Goal: Download file/media

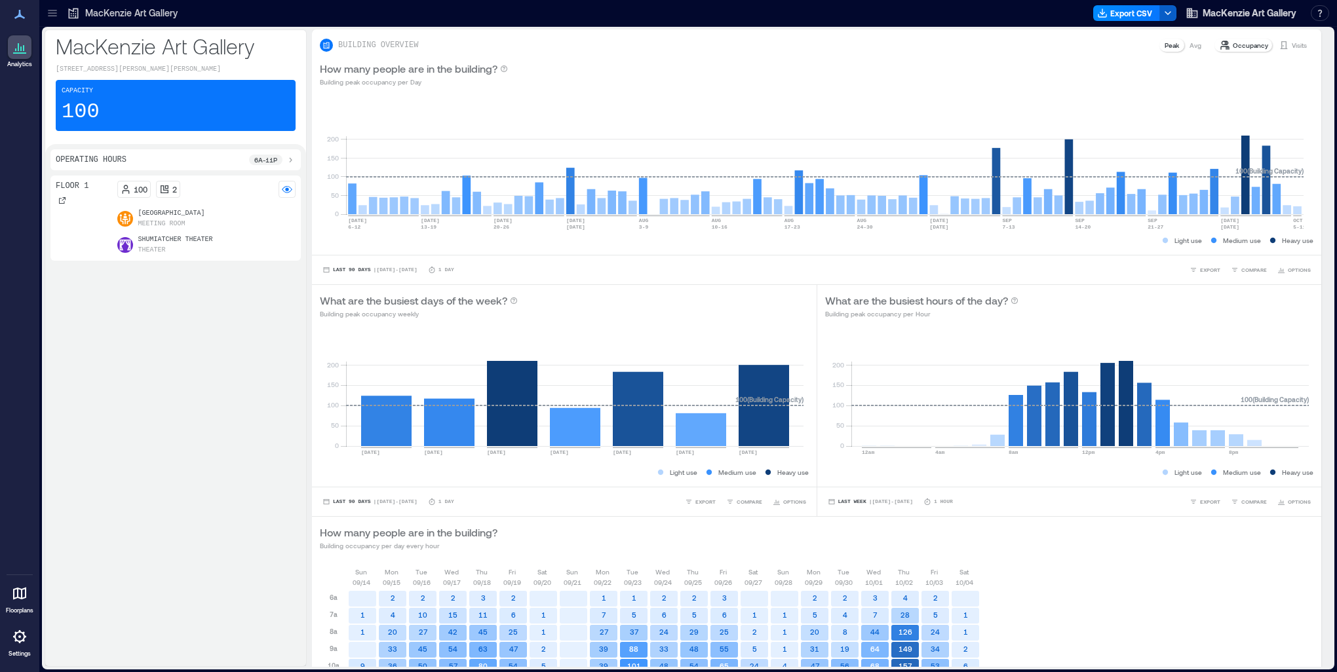
click at [1159, 19] on button "button" at bounding box center [1167, 13] width 17 height 16
click at [1109, 8] on button "Export CSV" at bounding box center [1126, 13] width 67 height 16
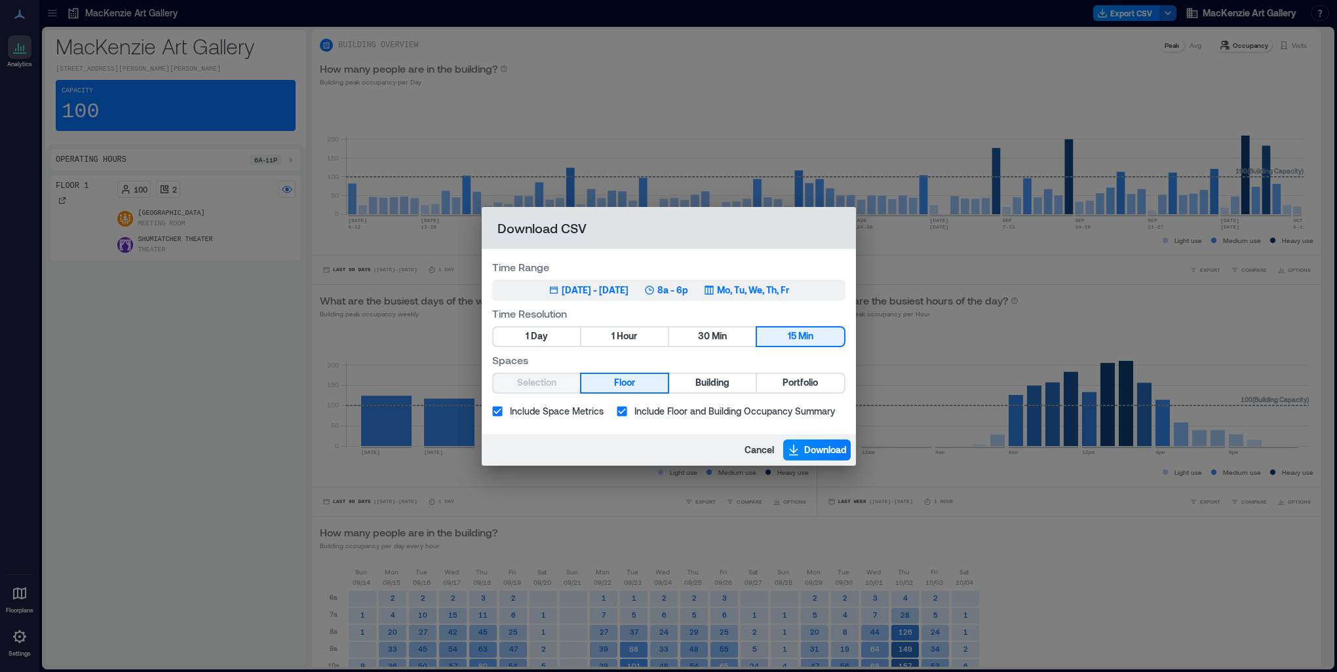
click at [562, 294] on div "[DATE] - [DATE]" at bounding box center [595, 290] width 67 height 13
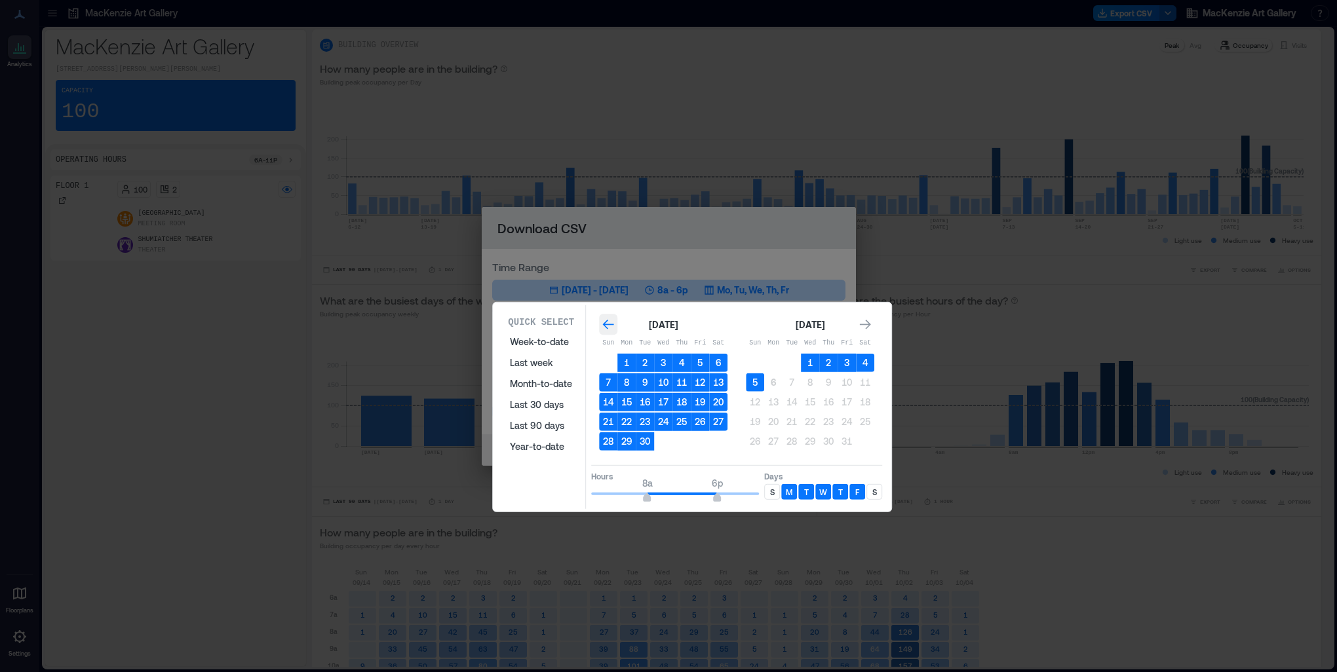
click at [611, 321] on icon "Go to previous month" at bounding box center [608, 324] width 13 height 13
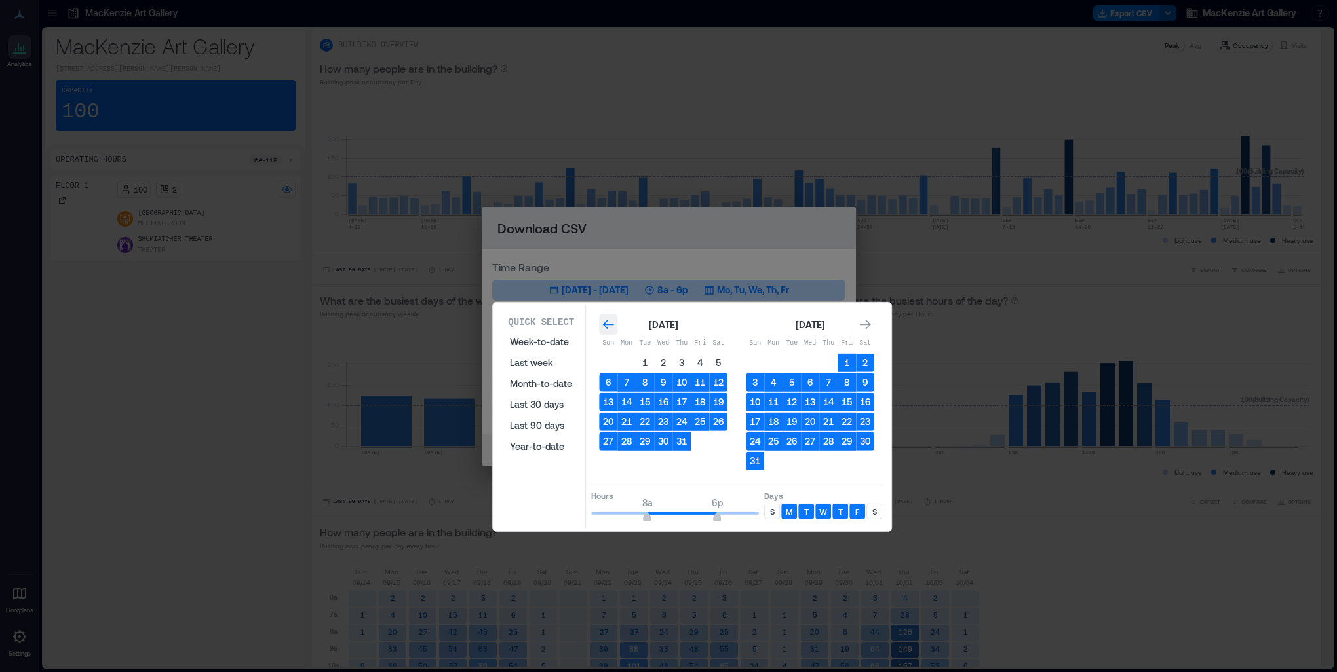
click at [611, 321] on icon "Go to previous month" at bounding box center [608, 324] width 13 height 13
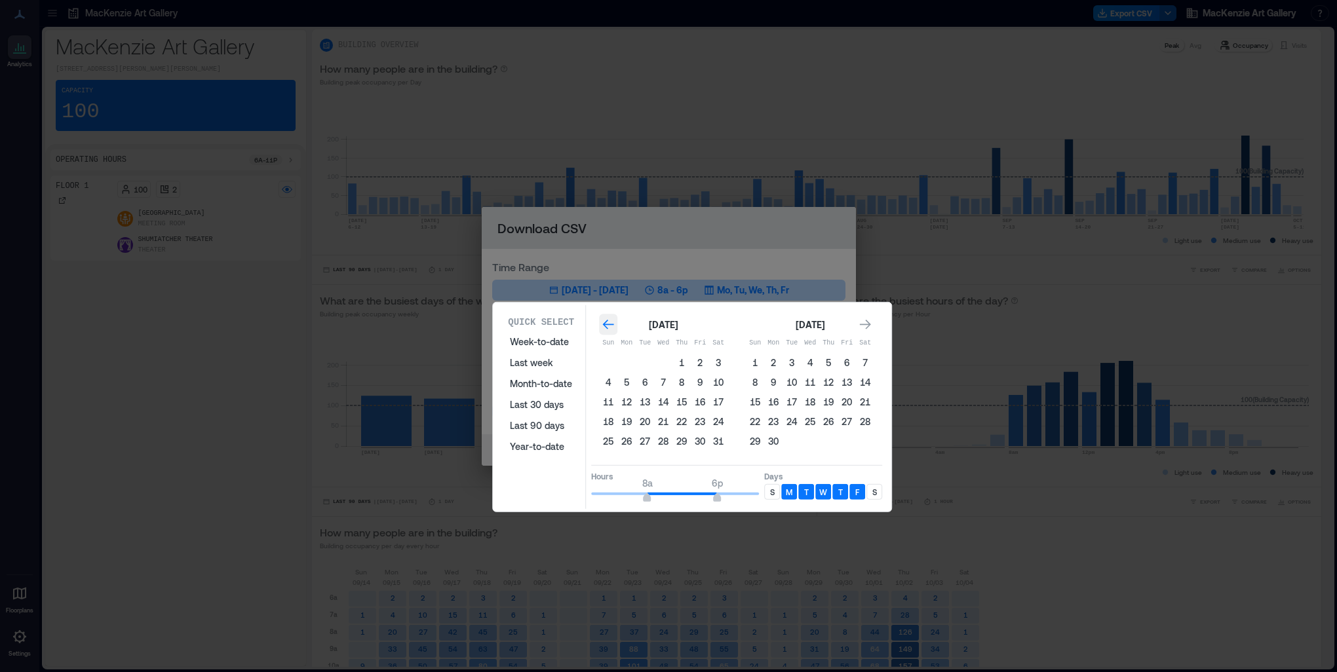
click at [611, 321] on icon "Go to previous month" at bounding box center [608, 324] width 13 height 13
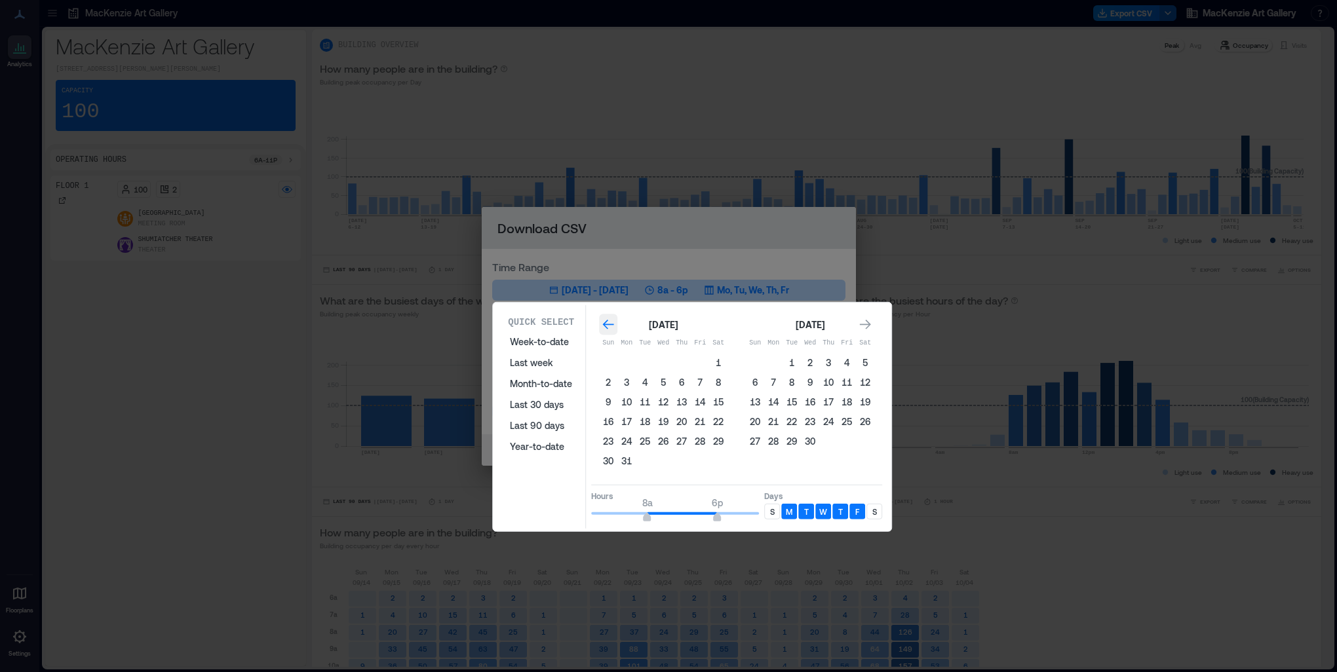
click at [611, 321] on icon "Go to previous month" at bounding box center [608, 324] width 13 height 13
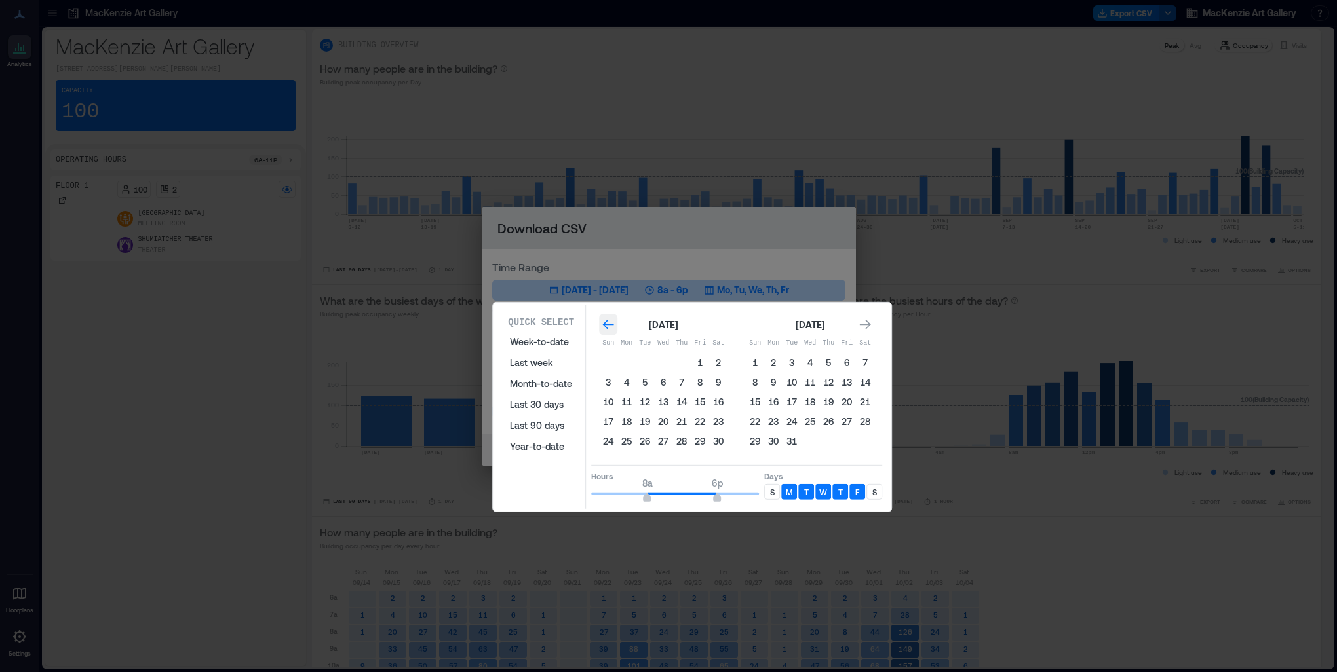
click at [611, 321] on icon "Go to previous month" at bounding box center [608, 324] width 13 height 13
click at [878, 323] on div "[DATE] Sun Mon Tue Wed Thu Fri Sat 1 2 3 4 5 6 7 8 9 10 11 12 13 14 15 16 17 18…" at bounding box center [736, 384] width 291 height 151
click at [868, 325] on icon "Go to next month" at bounding box center [864, 324] width 13 height 13
click at [868, 326] on icon "Go to next month" at bounding box center [865, 325] width 11 height 10
click at [662, 357] on button "1" at bounding box center [663, 363] width 18 height 18
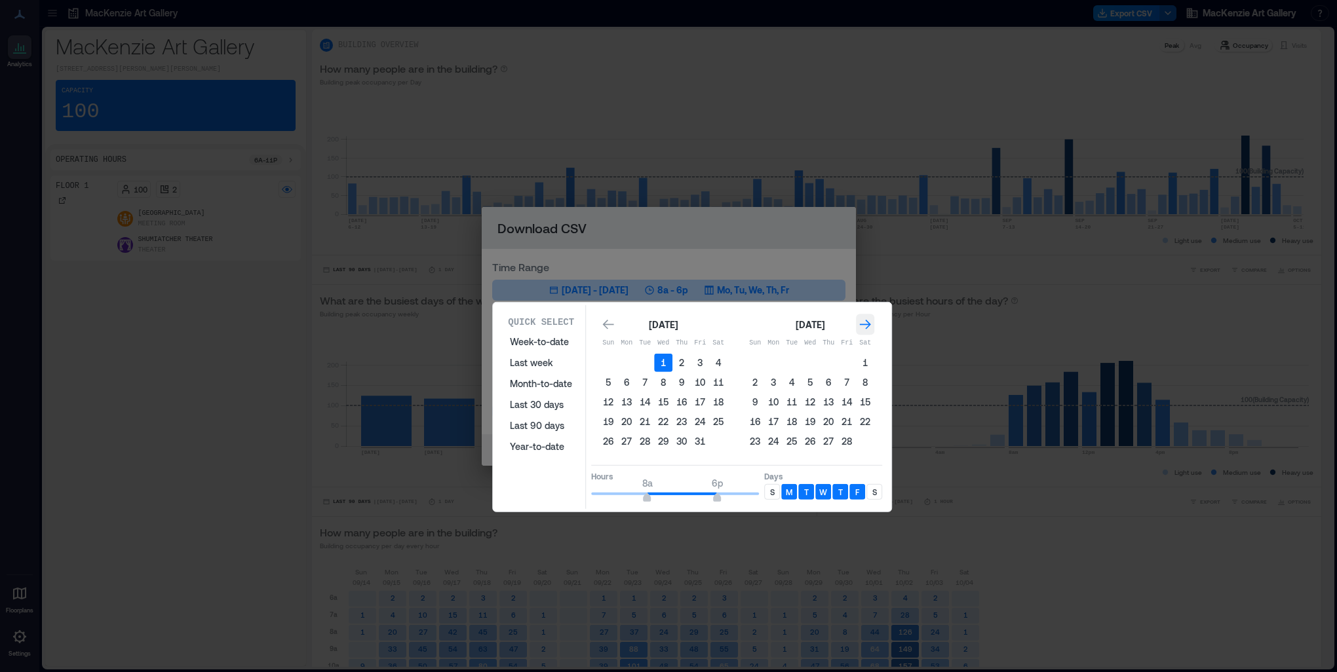
click at [864, 324] on icon "Go to next month" at bounding box center [865, 325] width 11 height 10
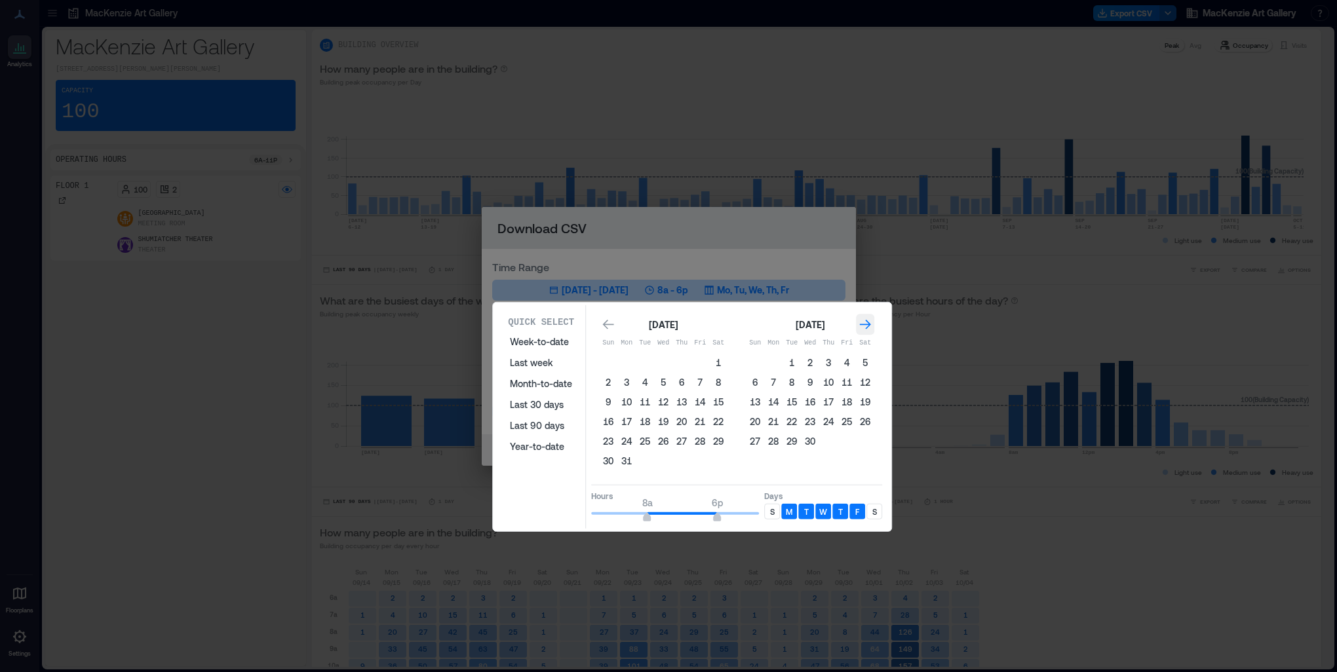
click at [864, 324] on icon "Go to next month" at bounding box center [865, 325] width 11 height 10
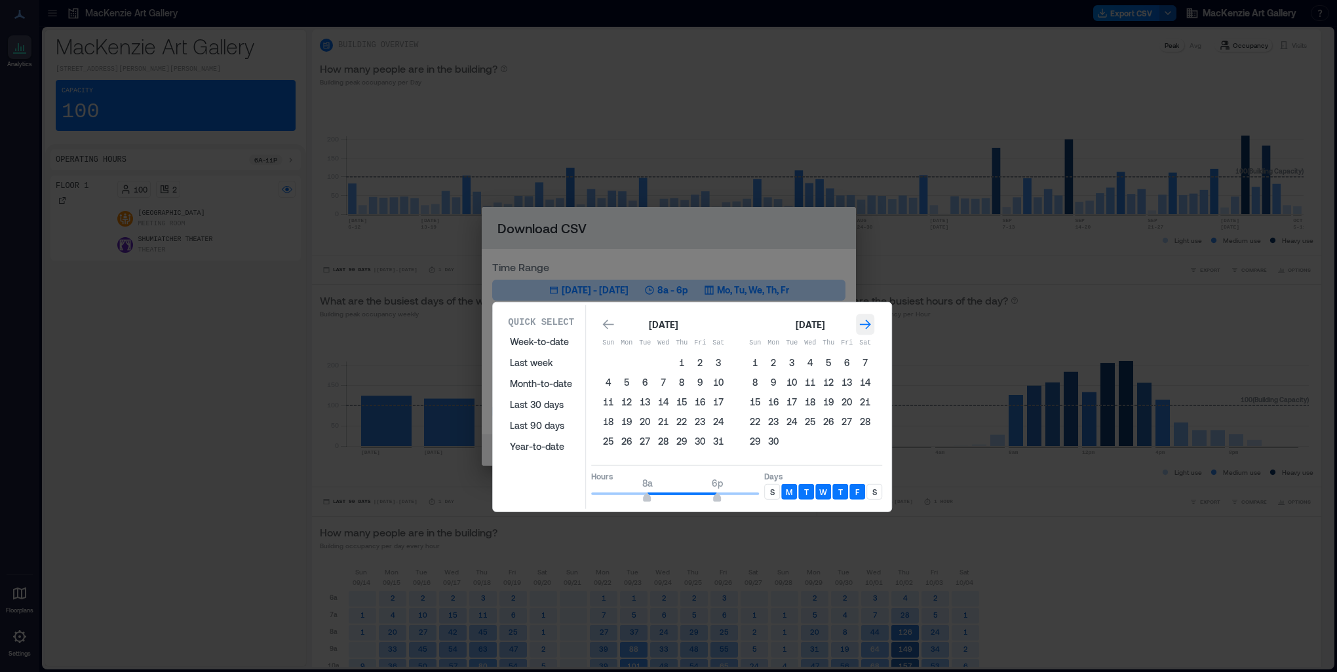
click at [864, 324] on icon "Go to next month" at bounding box center [865, 325] width 11 height 10
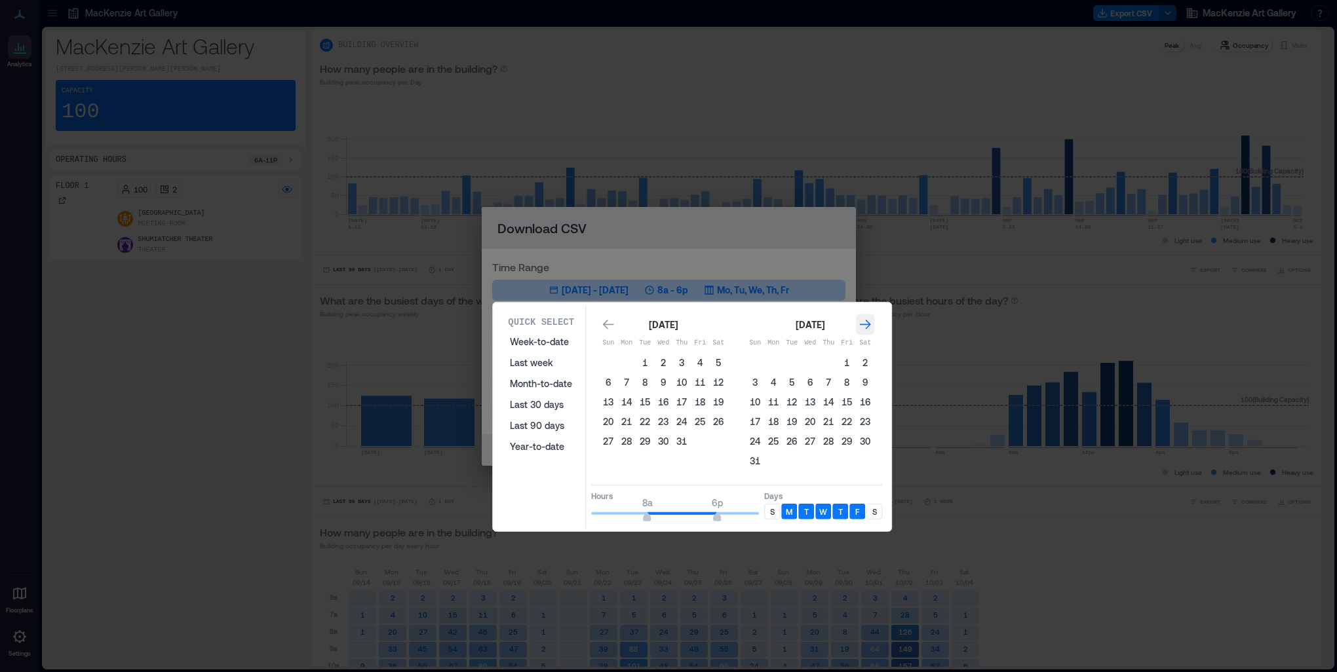
click at [864, 324] on icon "Go to next month" at bounding box center [865, 325] width 11 height 10
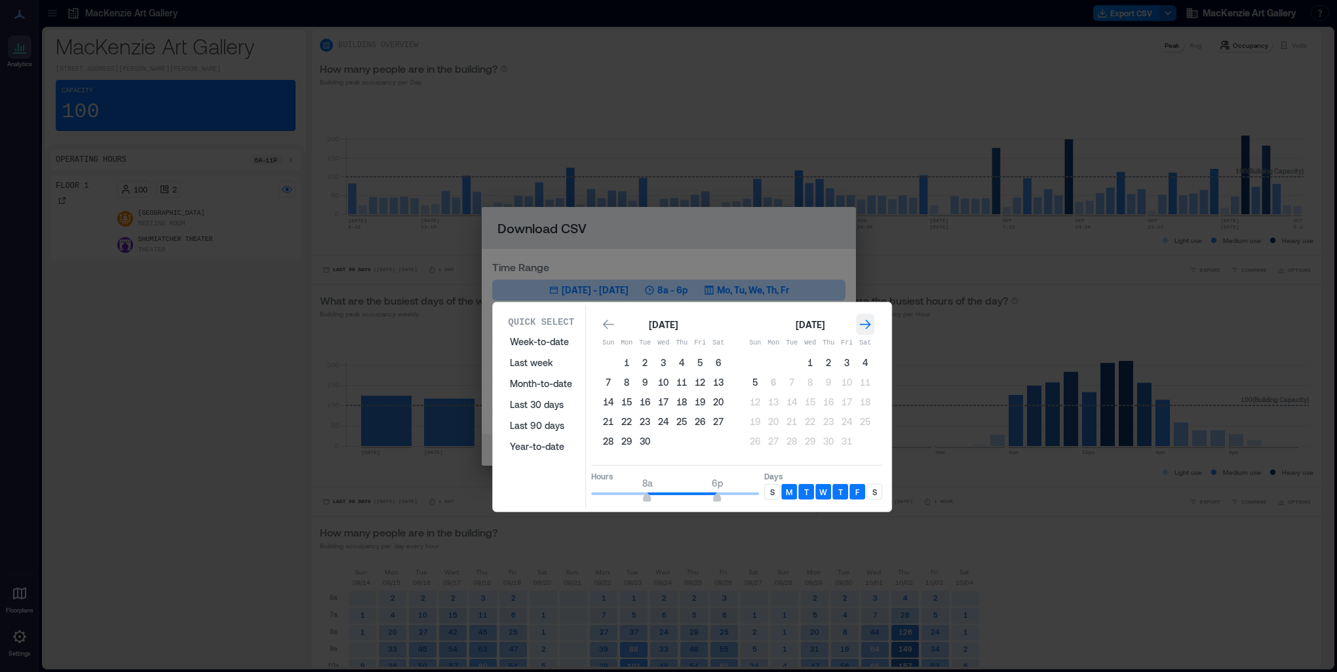
click at [864, 324] on icon "Go to next month" at bounding box center [865, 325] width 11 height 10
click at [602, 322] on icon "Go to previous month" at bounding box center [608, 324] width 13 height 13
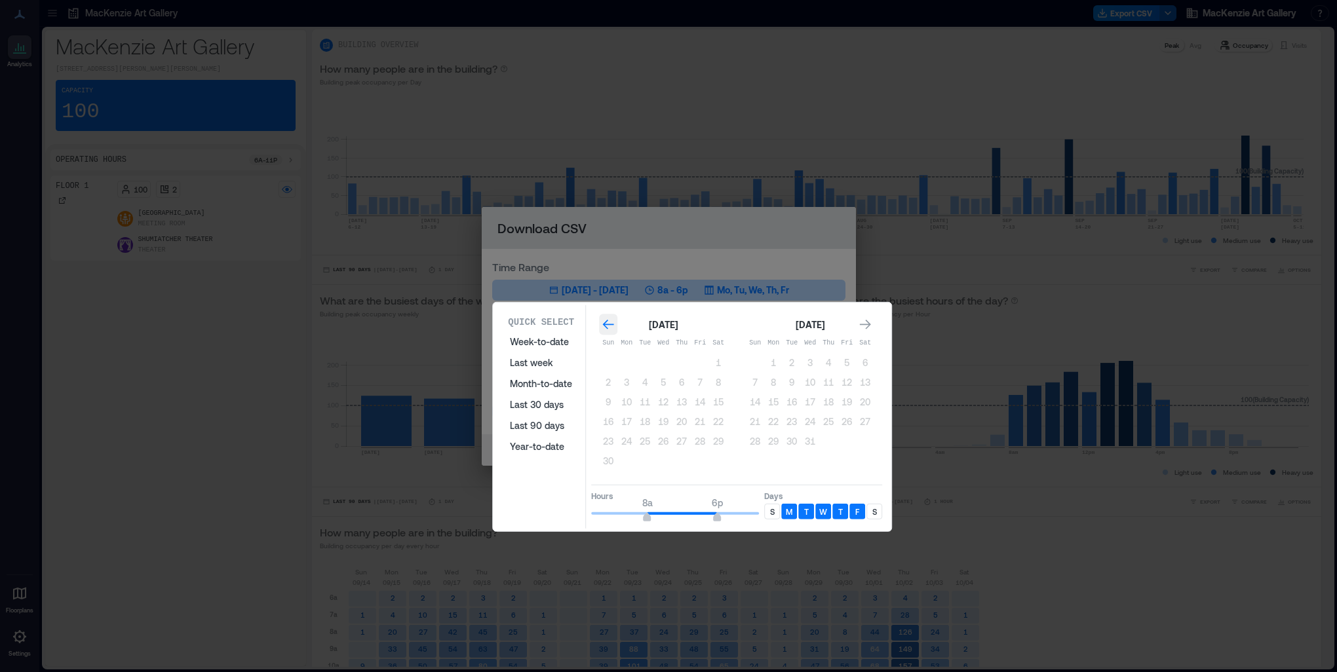
click at [602, 322] on icon "Go to previous month" at bounding box center [608, 324] width 13 height 13
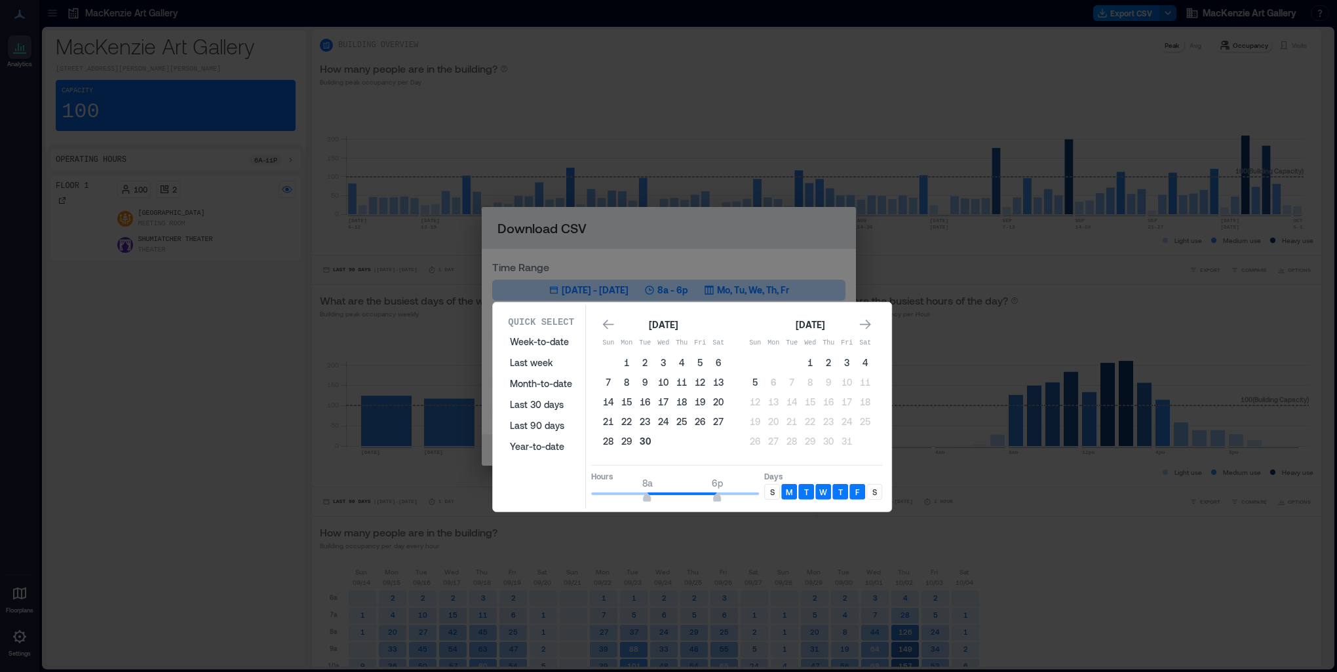
click at [642, 438] on button "30" at bounding box center [645, 441] width 18 height 18
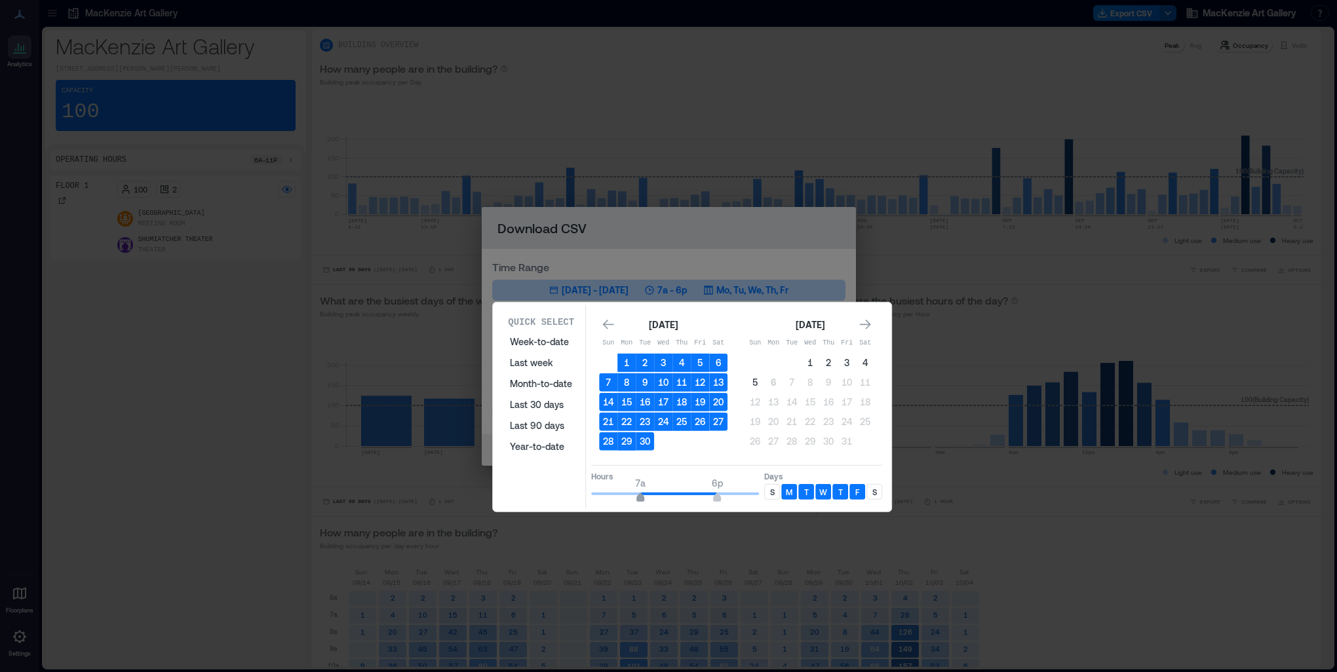
type input "*"
drag, startPoint x: 643, startPoint y: 494, endPoint x: 632, endPoint y: 494, distance: 11.1
click at [632, 497] on span "6a" at bounding box center [633, 499] width 8 height 5
type input "**"
drag, startPoint x: 714, startPoint y: 493, endPoint x: 750, endPoint y: 494, distance: 35.4
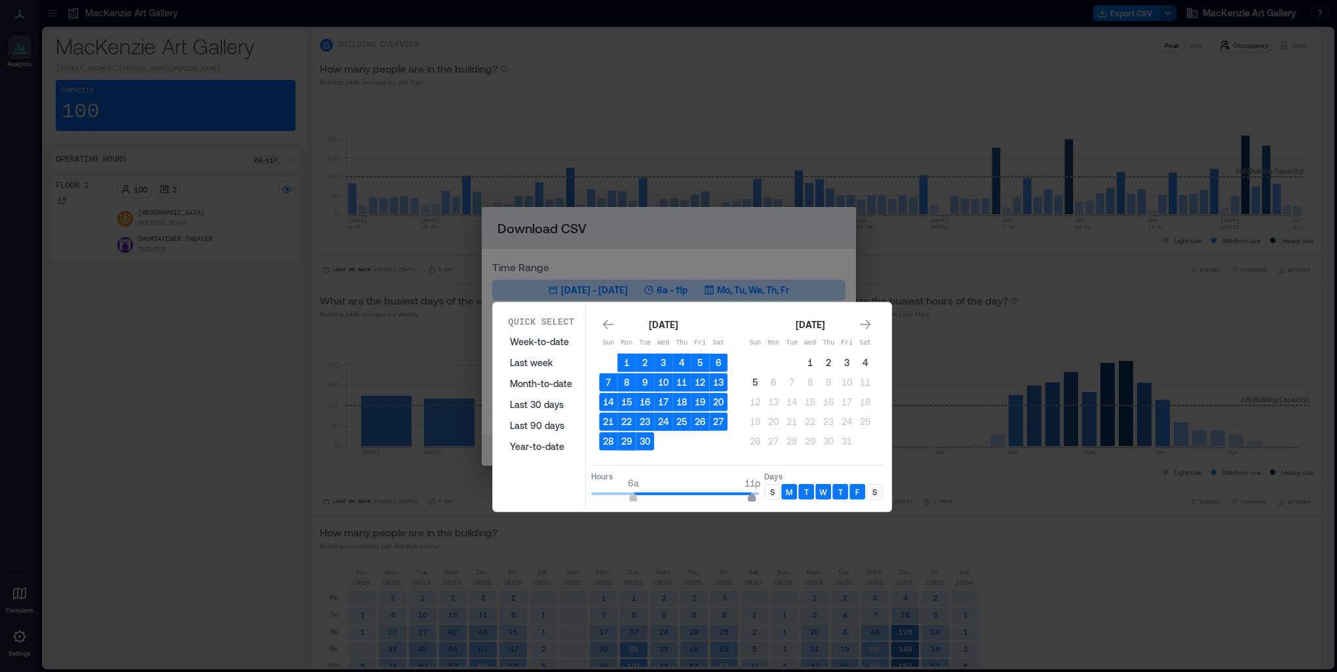
click at [750, 497] on span "11p" at bounding box center [752, 499] width 8 height 5
click at [768, 491] on div "S" at bounding box center [772, 492] width 16 height 16
click at [874, 488] on p "S" at bounding box center [874, 492] width 5 height 10
click at [874, 491] on p "S" at bounding box center [874, 492] width 5 height 10
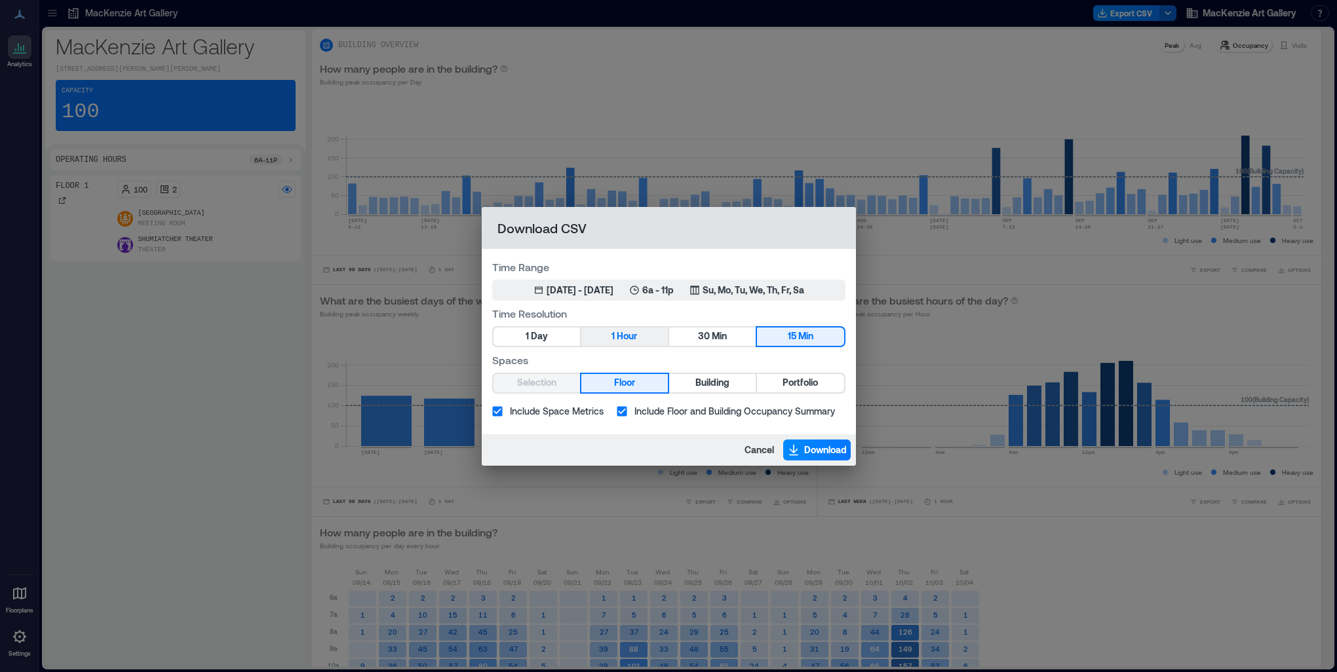
click at [623, 337] on span "Hour" at bounding box center [627, 336] width 20 height 16
drag, startPoint x: 554, startPoint y: 341, endPoint x: 561, endPoint y: 340, distance: 6.7
click at [554, 341] on button "1 Day" at bounding box center [536, 337] width 86 height 18
click at [700, 383] on span "Building" at bounding box center [712, 383] width 34 height 16
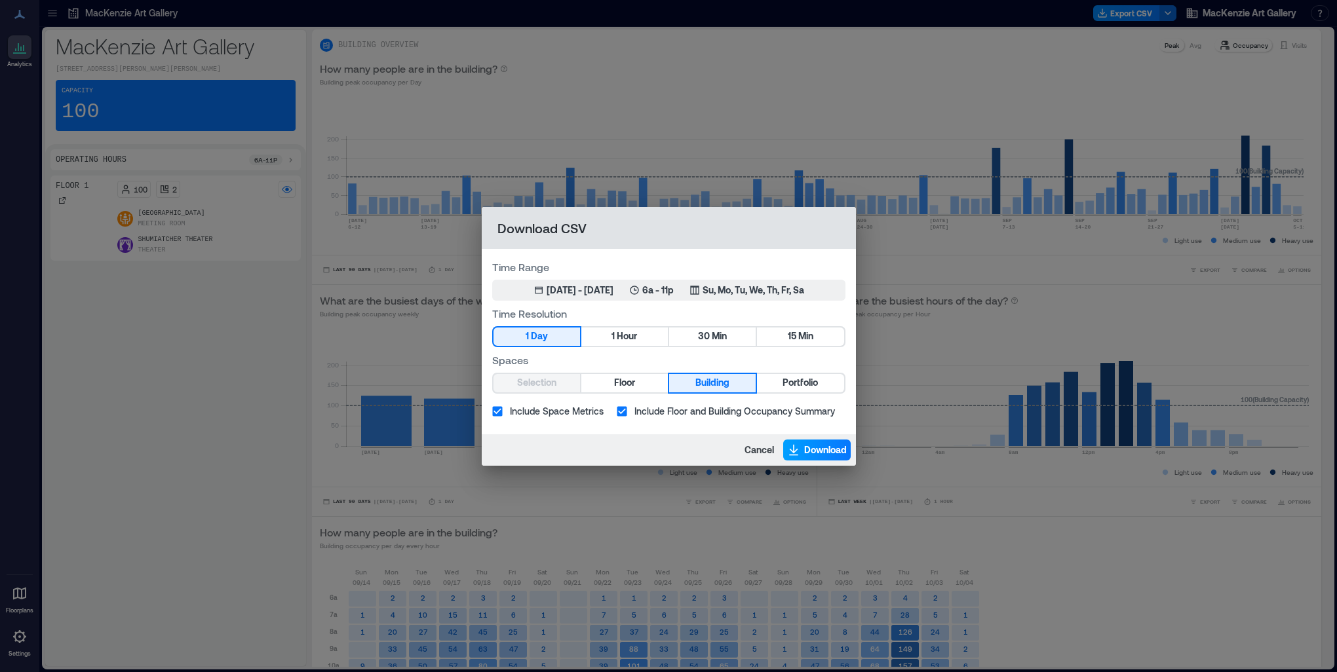
click at [813, 444] on span "Download" at bounding box center [825, 450] width 43 height 13
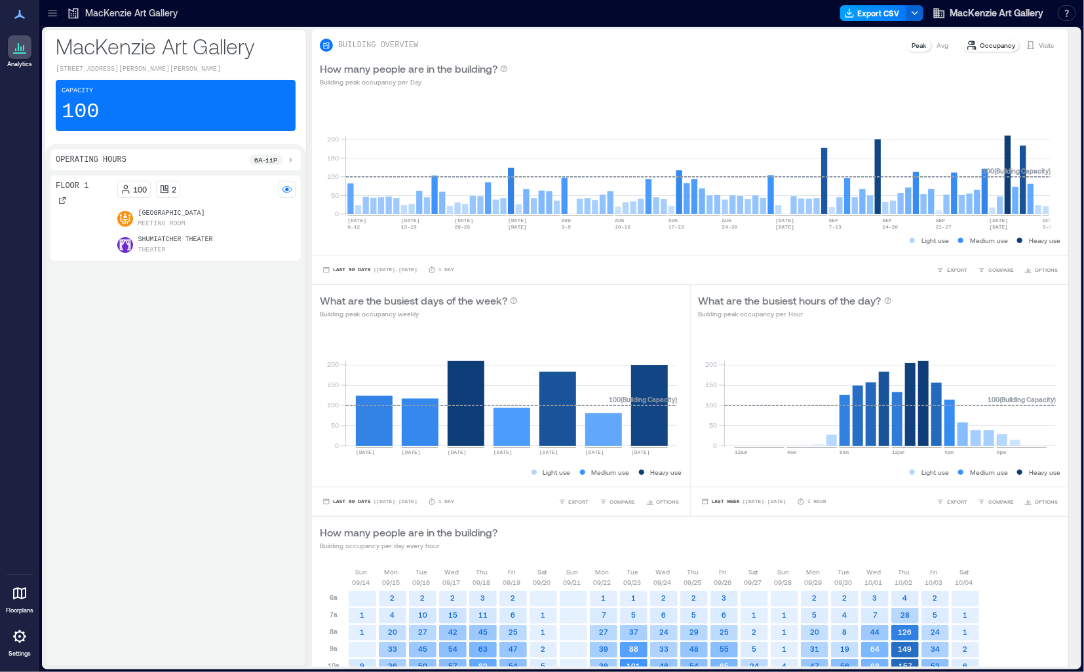
click at [873, 12] on button "Export CSV" at bounding box center [873, 13] width 67 height 16
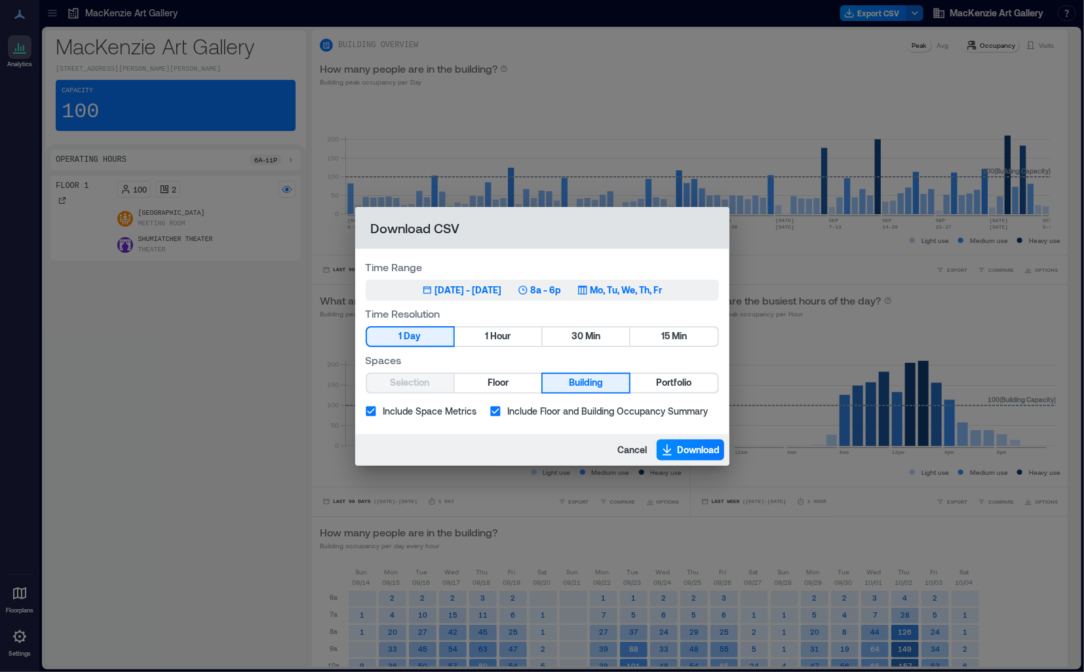
click at [435, 284] on div "[DATE] - [DATE]" at bounding box center [468, 290] width 67 height 13
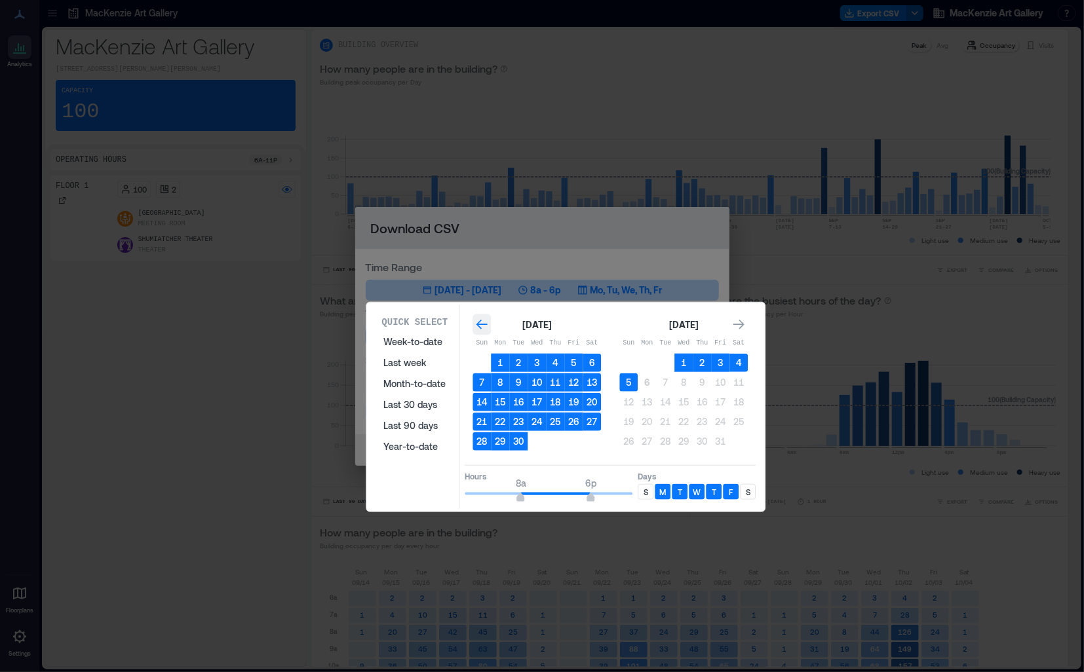
click at [476, 324] on icon "Go to previous month" at bounding box center [481, 324] width 13 height 13
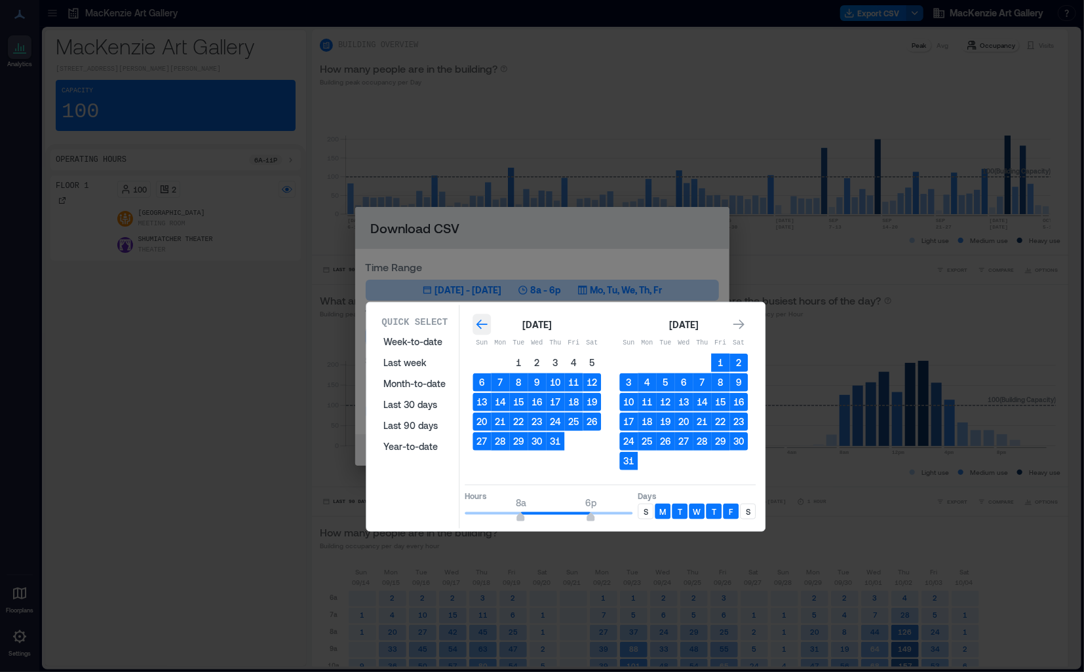
click at [476, 324] on icon "Go to previous month" at bounding box center [481, 324] width 13 height 13
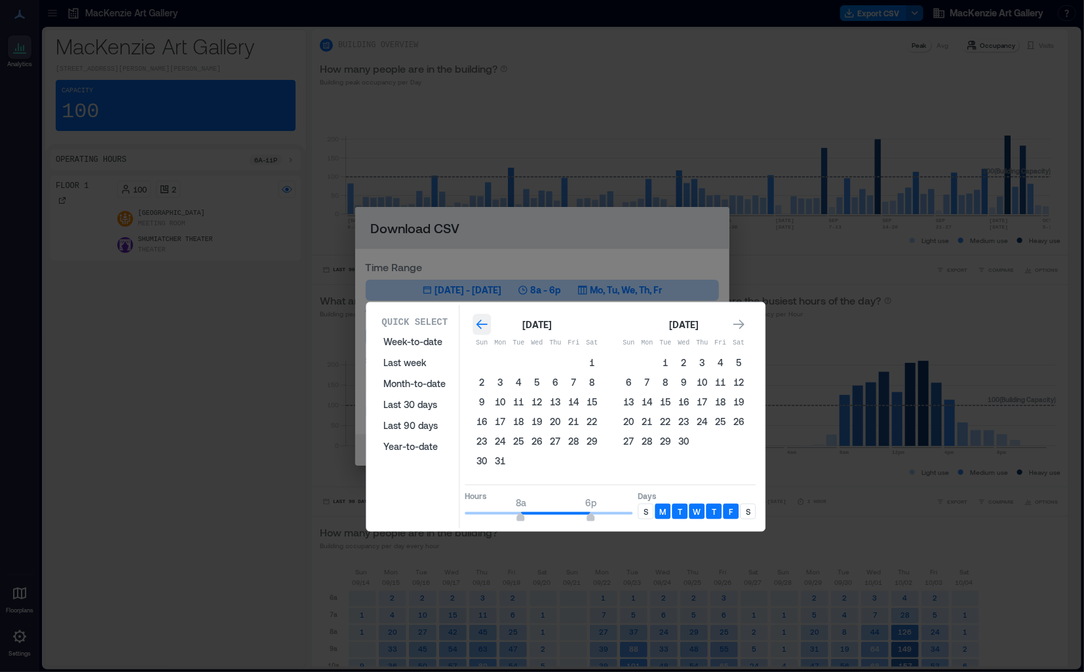
click at [476, 324] on icon "Go to previous month" at bounding box center [481, 324] width 13 height 13
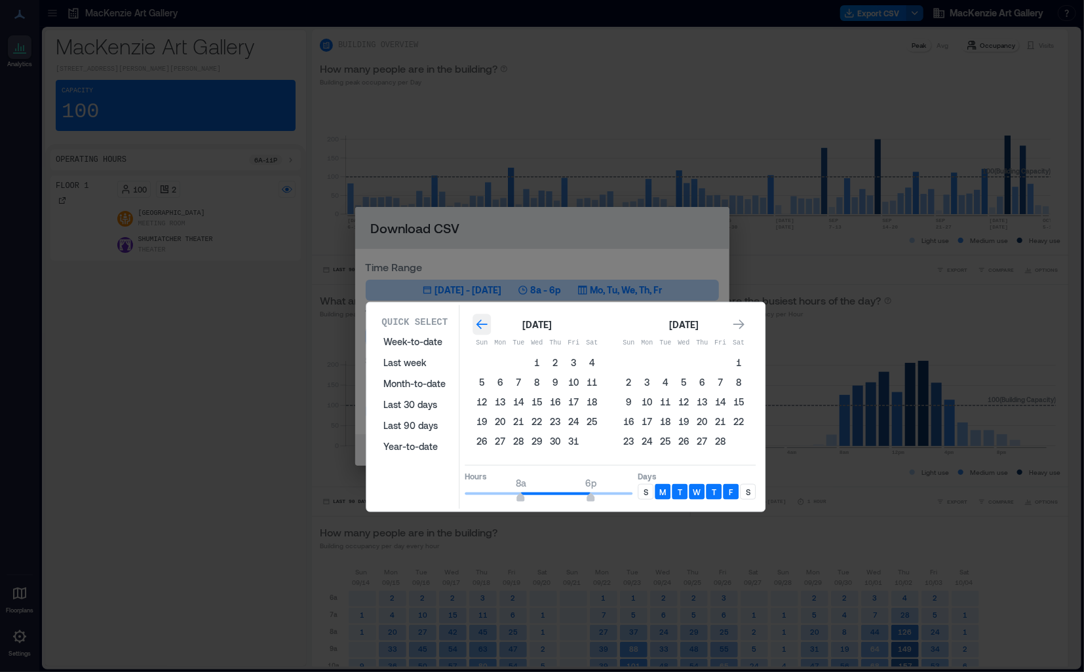
click at [476, 324] on icon "Go to previous month" at bounding box center [481, 324] width 13 height 13
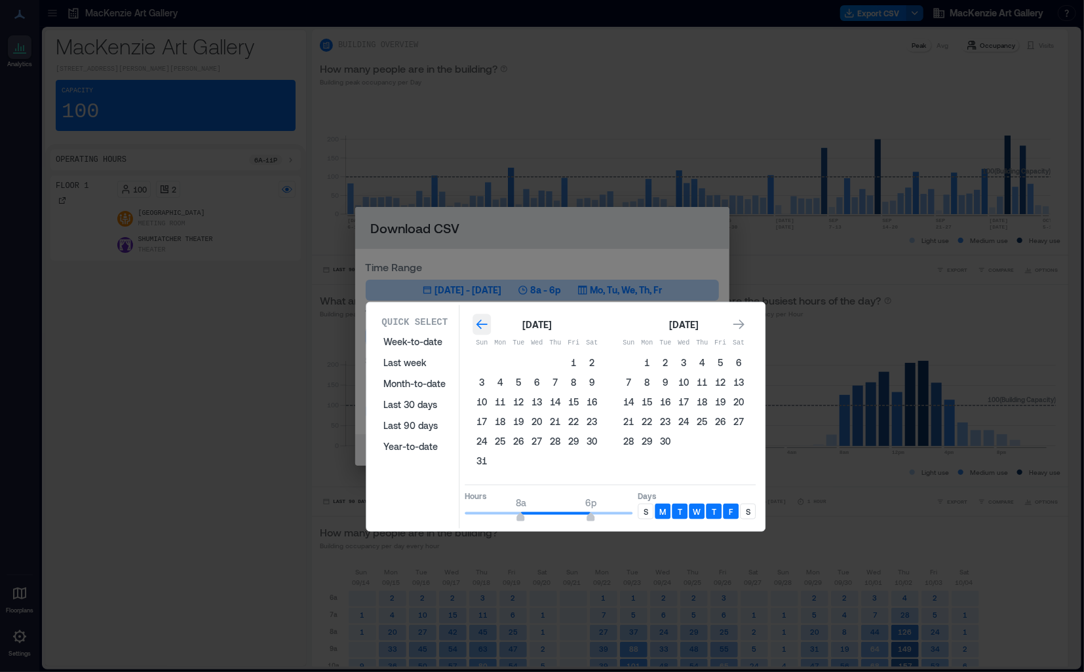
click at [476, 324] on icon "Go to previous month" at bounding box center [481, 324] width 13 height 13
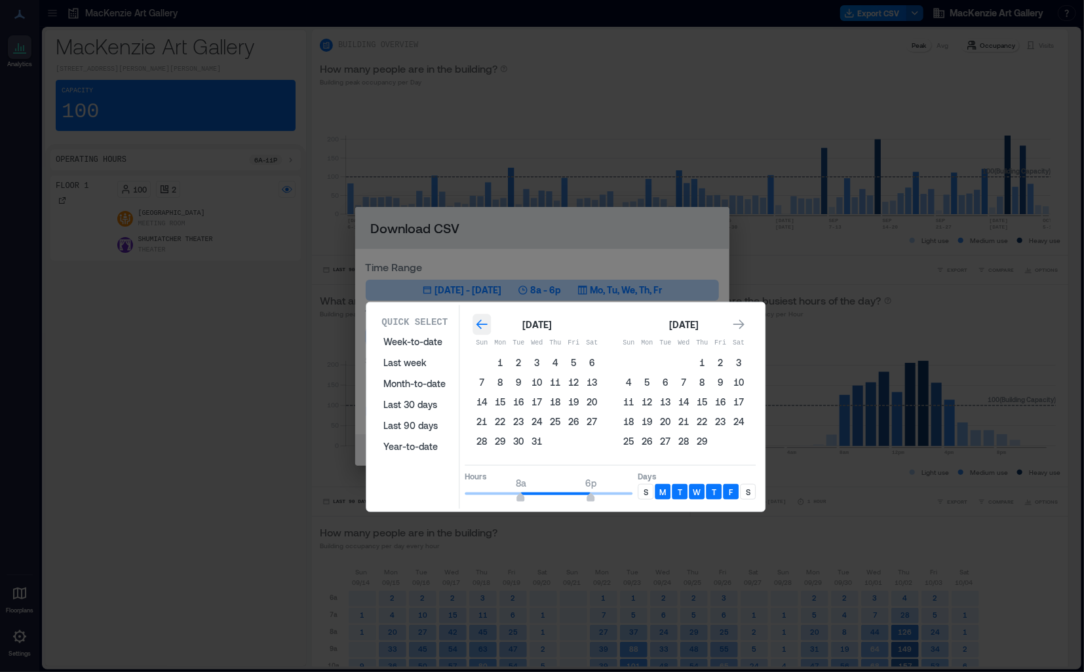
click at [476, 324] on icon "Go to previous month" at bounding box center [481, 324] width 13 height 13
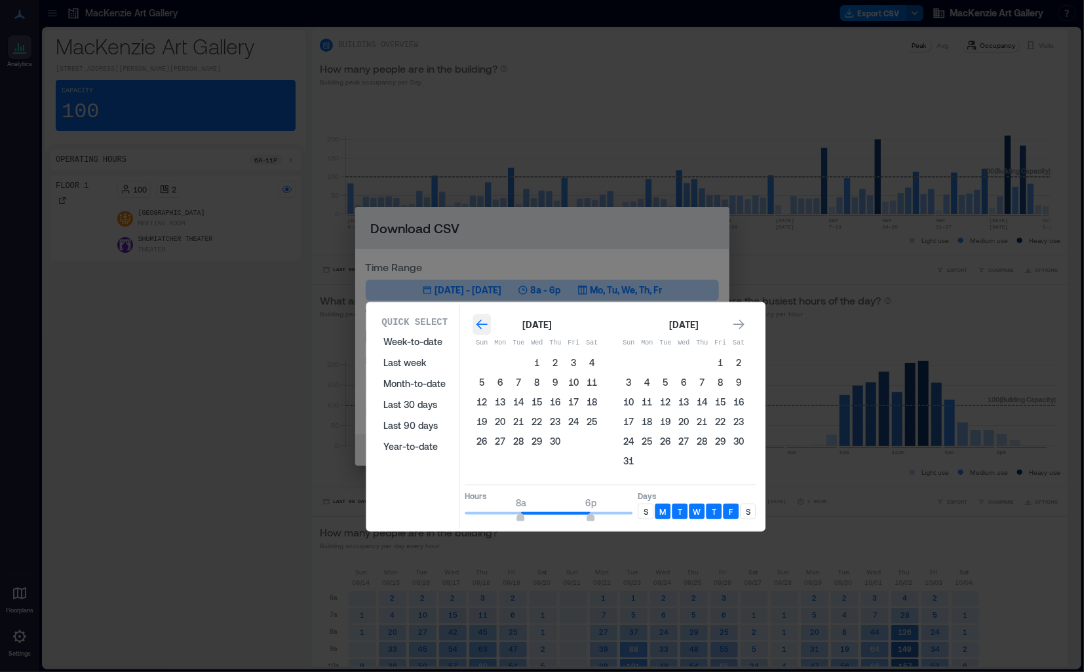
click at [476, 324] on icon "Go to previous month" at bounding box center [481, 324] width 13 height 13
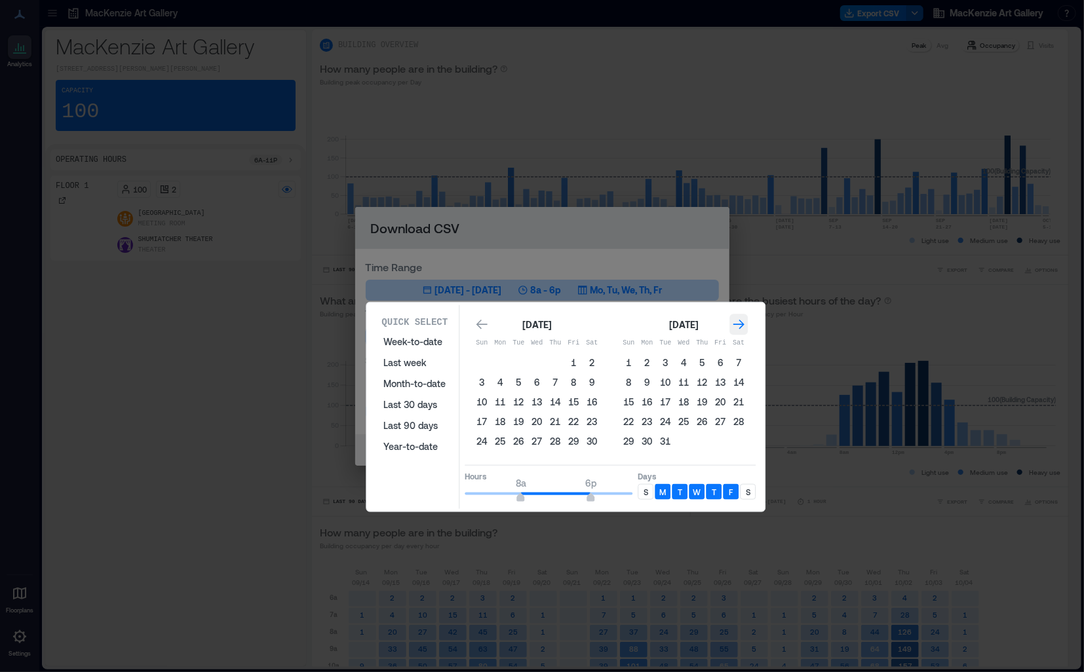
click at [733, 325] on icon "Go to next month" at bounding box center [738, 324] width 13 height 13
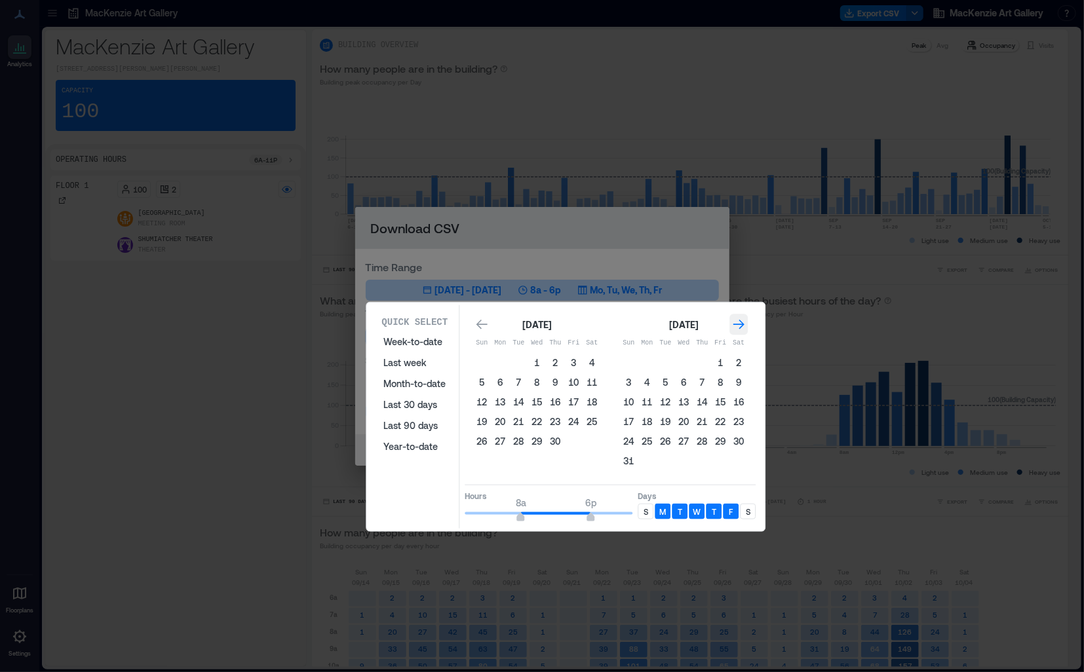
click at [733, 325] on icon "Go to next month" at bounding box center [738, 324] width 13 height 13
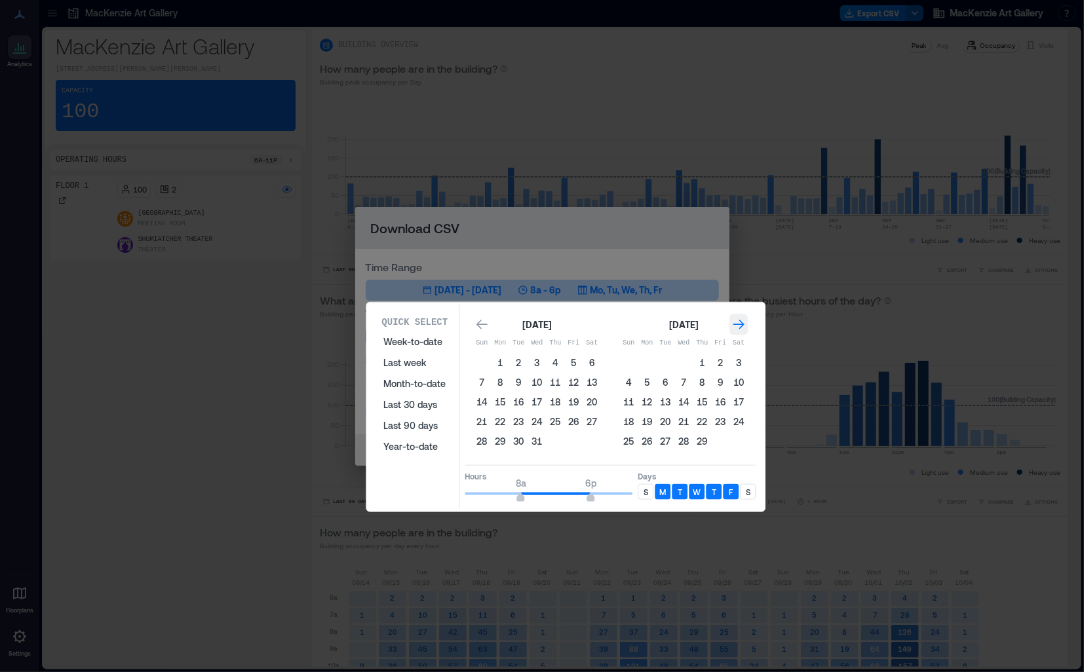
click at [733, 325] on icon "Go to next month" at bounding box center [738, 324] width 13 height 13
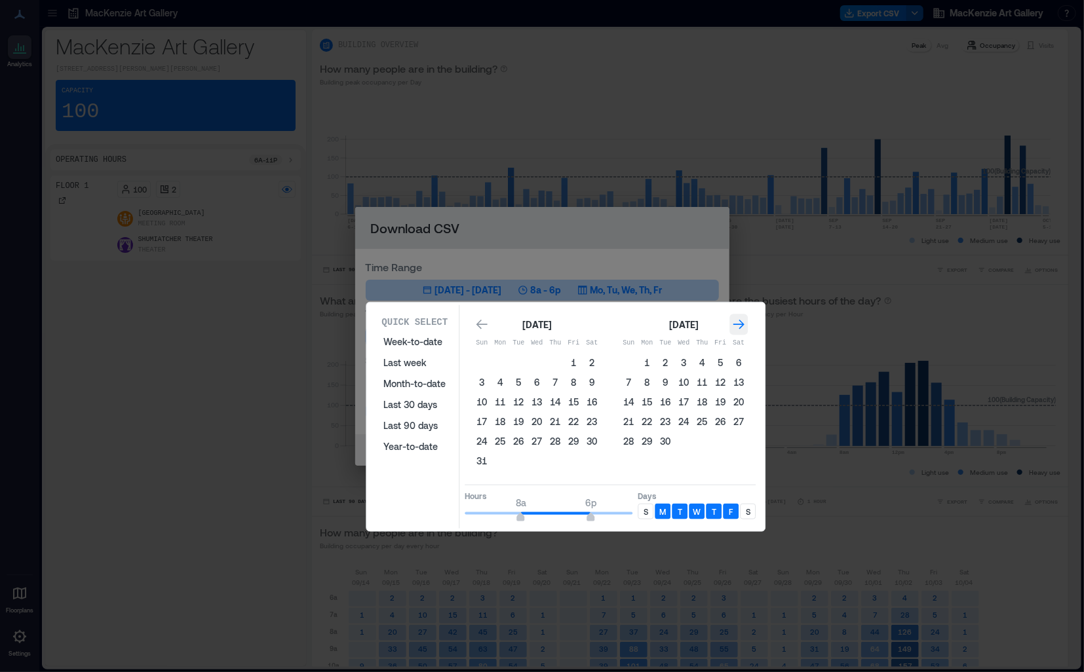
click at [744, 324] on icon "Go to next month" at bounding box center [738, 324] width 13 height 13
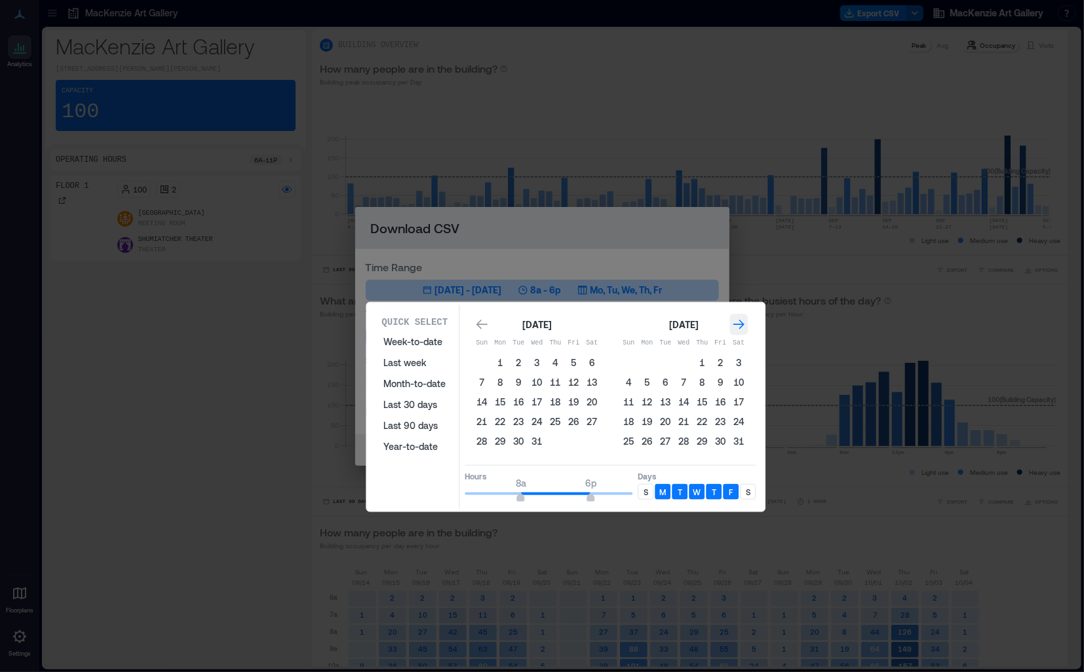
click at [744, 324] on icon "Go to next month" at bounding box center [738, 324] width 13 height 13
click at [475, 323] on icon "Go to previous month" at bounding box center [481, 324] width 13 height 13
click at [663, 361] on button "1" at bounding box center [665, 363] width 18 height 18
click at [739, 321] on icon "Go to next month" at bounding box center [738, 325] width 11 height 10
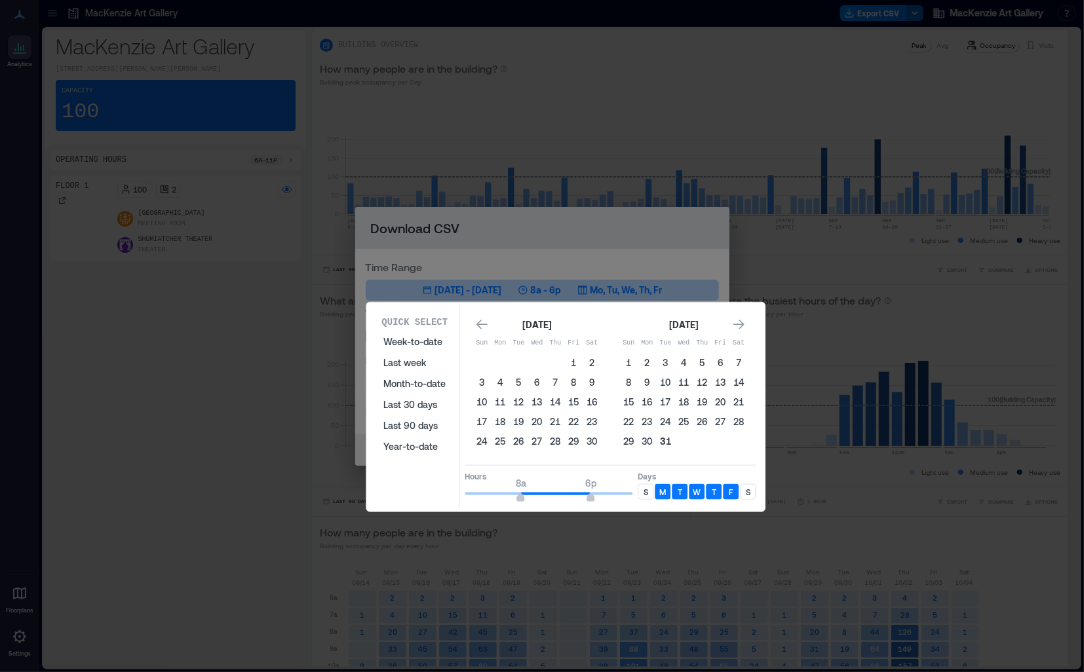
click at [664, 438] on button "31" at bounding box center [665, 441] width 18 height 18
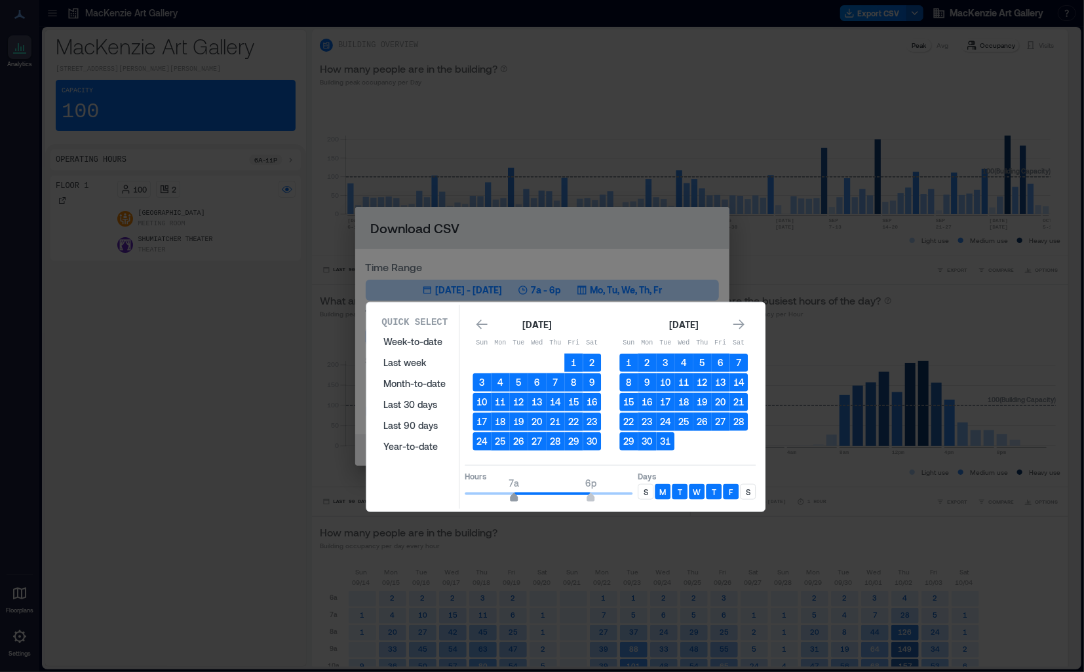
type input "*"
drag, startPoint x: 520, startPoint y: 494, endPoint x: 509, endPoint y: 495, distance: 10.6
click at [509, 497] on span "6a" at bounding box center [507, 499] width 8 height 5
type input "**"
drag, startPoint x: 588, startPoint y: 495, endPoint x: 624, endPoint y: 491, distance: 35.6
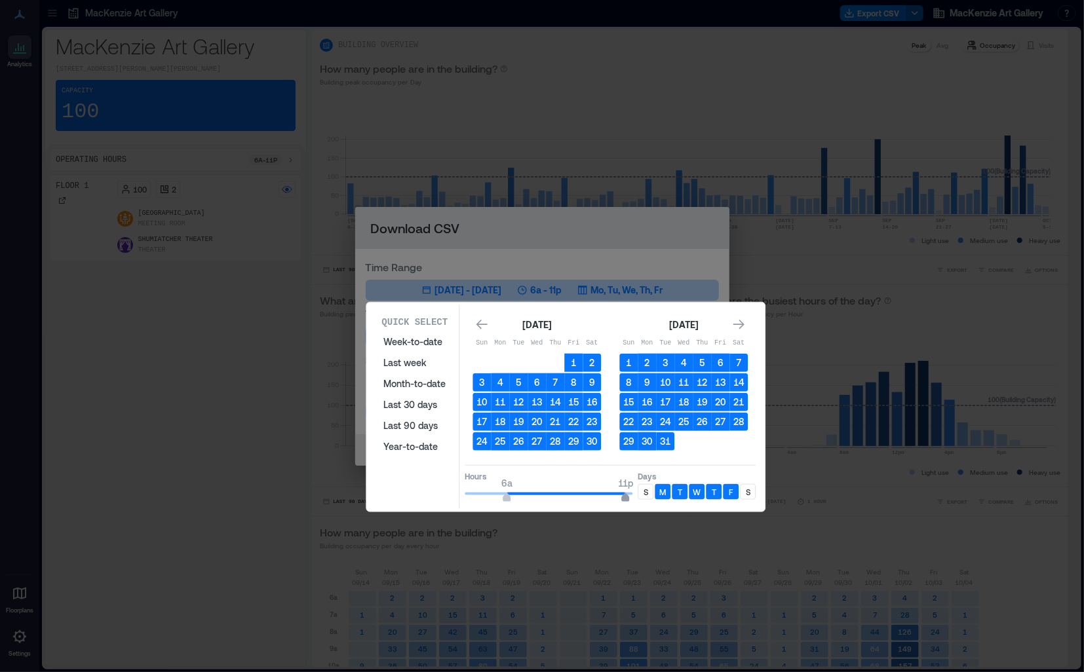
click at [623, 497] on span "11p" at bounding box center [626, 499] width 8 height 5
click at [647, 488] on p "S" at bounding box center [645, 492] width 5 height 10
click at [744, 489] on div "S" at bounding box center [748, 492] width 16 height 16
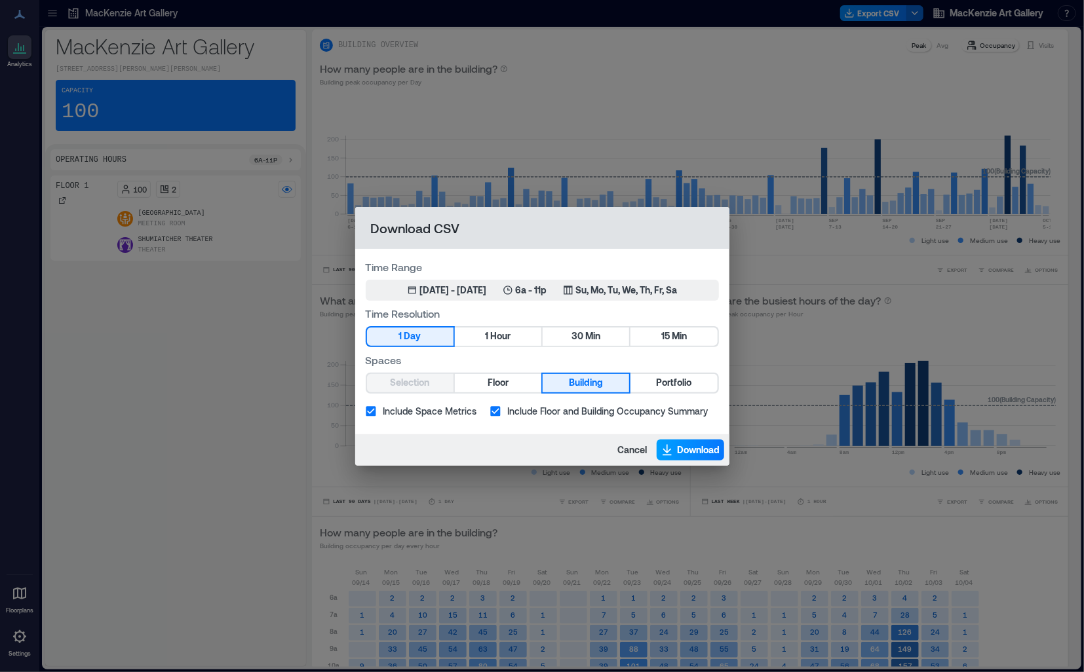
click at [678, 455] on span "Download" at bounding box center [699, 450] width 43 height 13
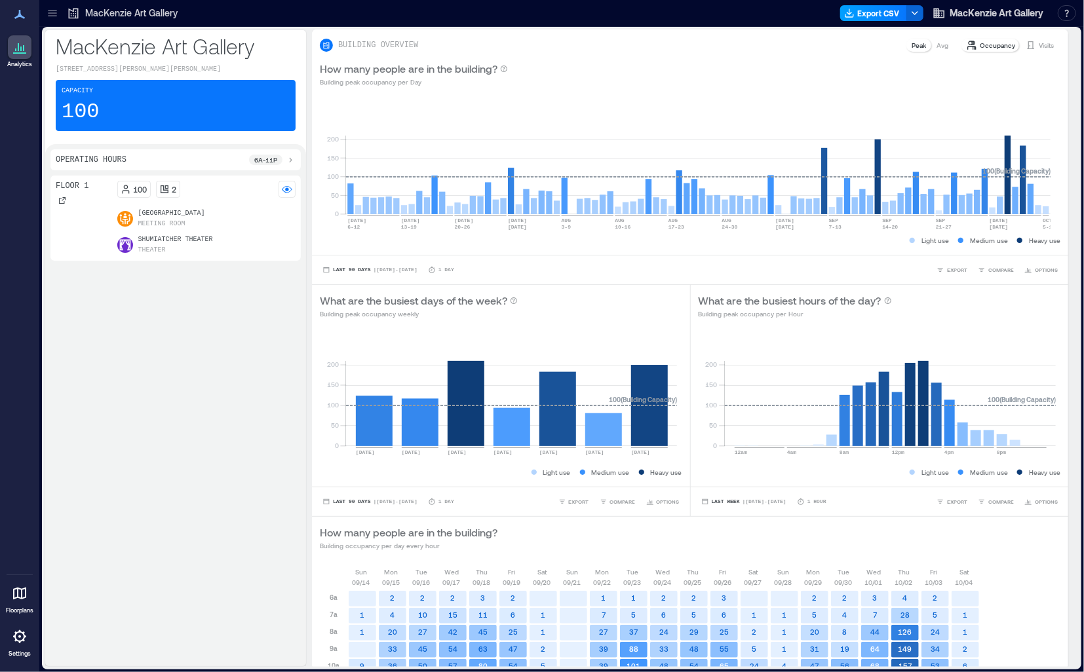
click at [889, 14] on button "Export CSV" at bounding box center [873, 13] width 67 height 16
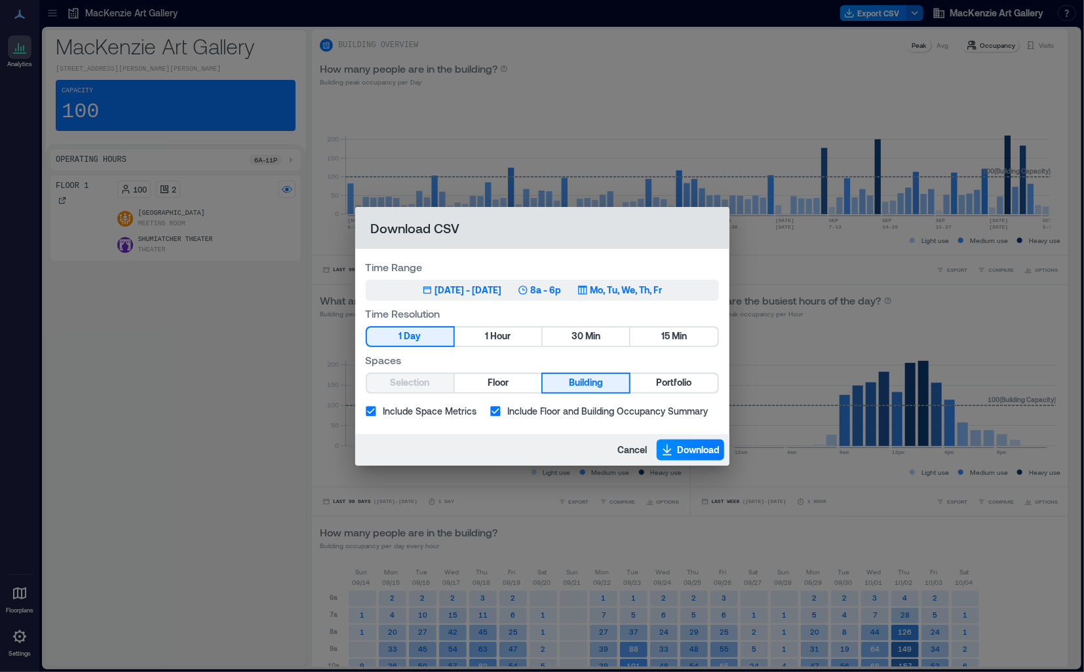
click at [435, 292] on div "[DATE] - [DATE]" at bounding box center [468, 290] width 67 height 13
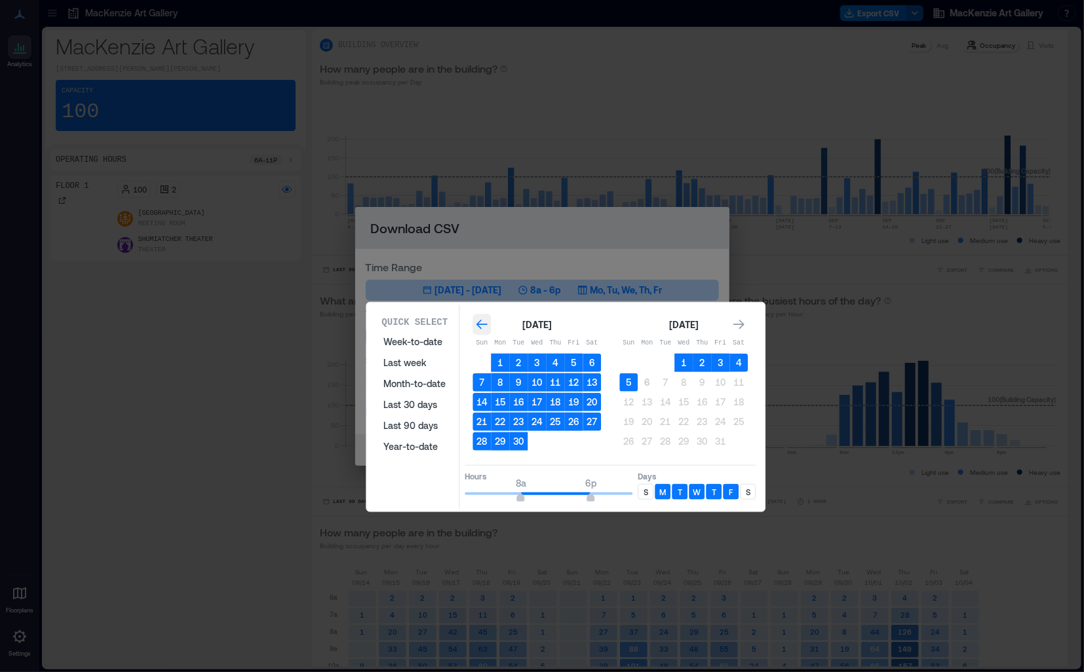
click at [482, 324] on icon "Go to previous month" at bounding box center [481, 325] width 11 height 10
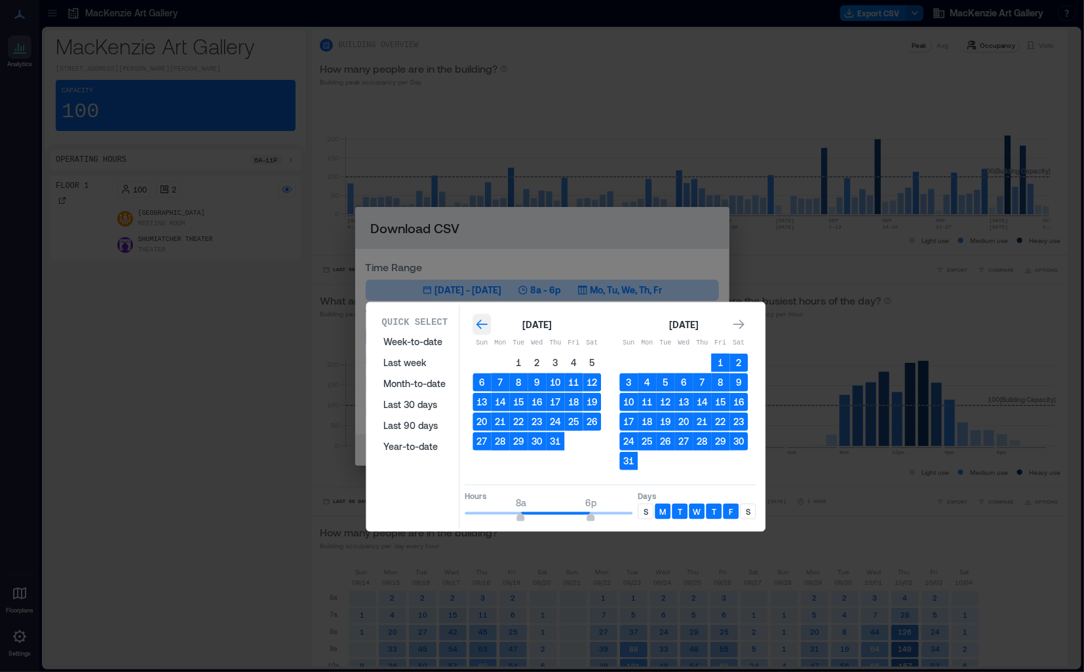
click at [482, 324] on icon "Go to previous month" at bounding box center [481, 325] width 11 height 10
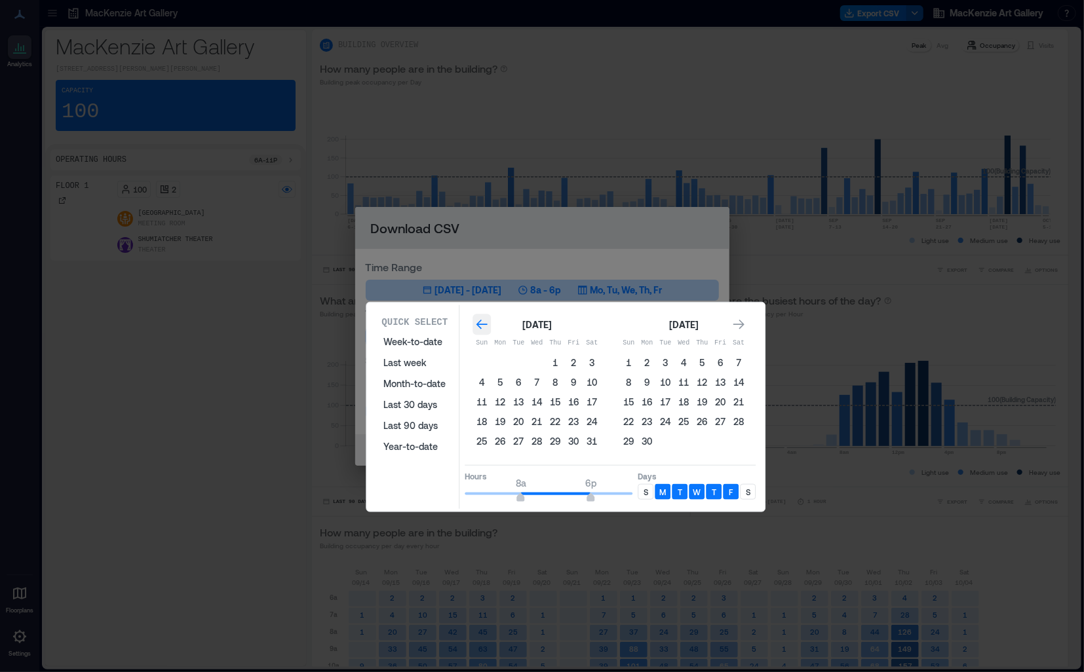
click at [482, 324] on icon "Go to previous month" at bounding box center [481, 325] width 11 height 10
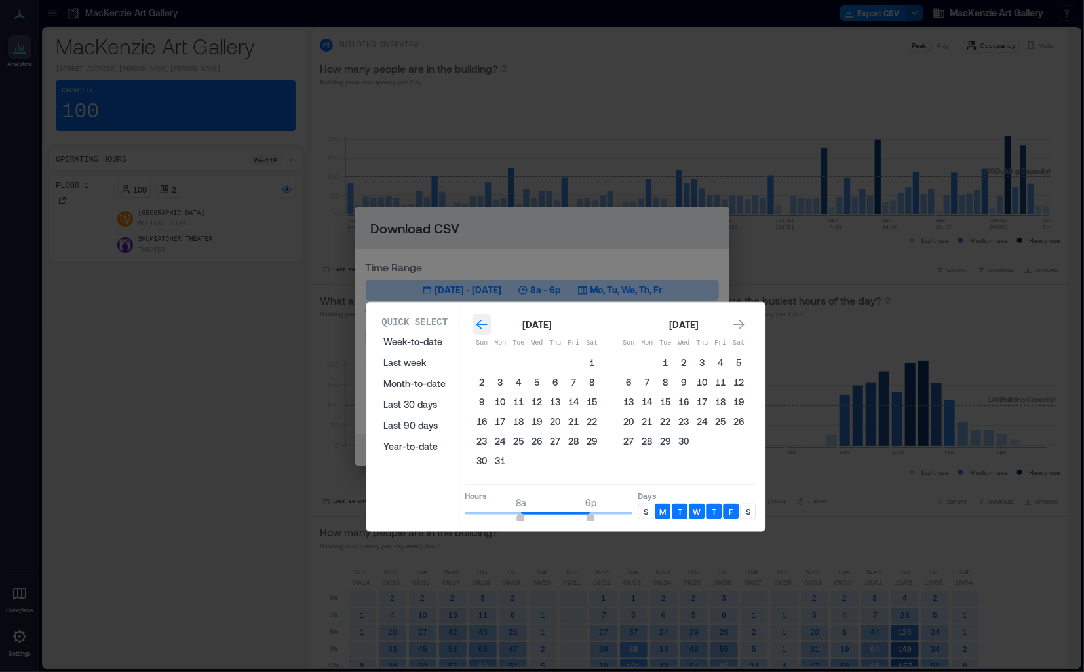
click at [482, 324] on icon "Go to previous month" at bounding box center [481, 325] width 11 height 10
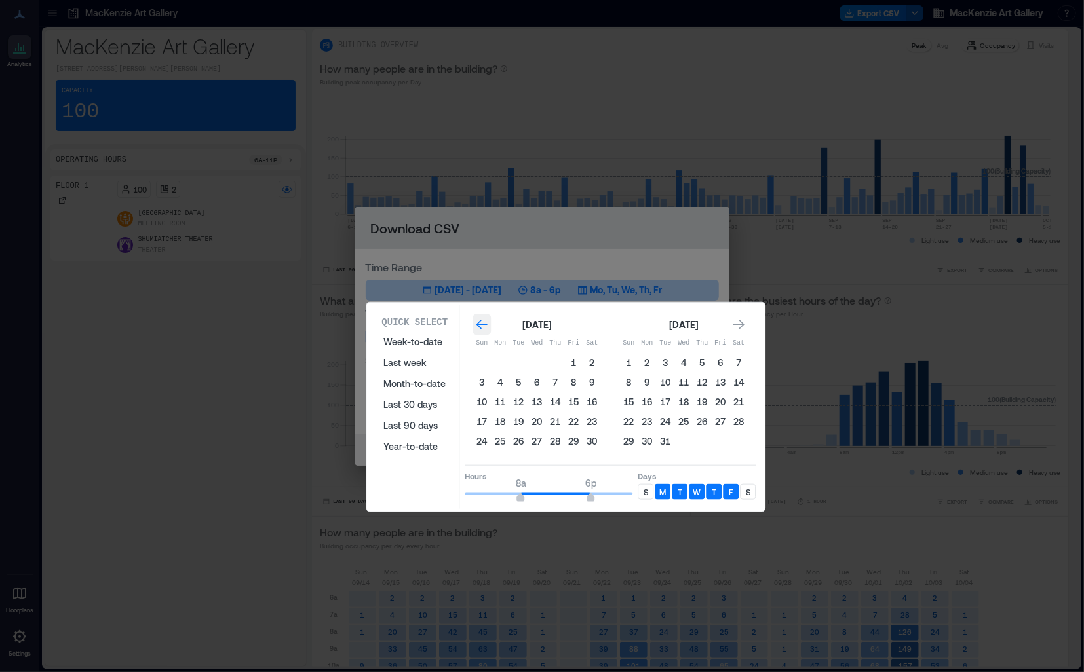
click at [482, 324] on icon "Go to previous month" at bounding box center [481, 325] width 11 height 10
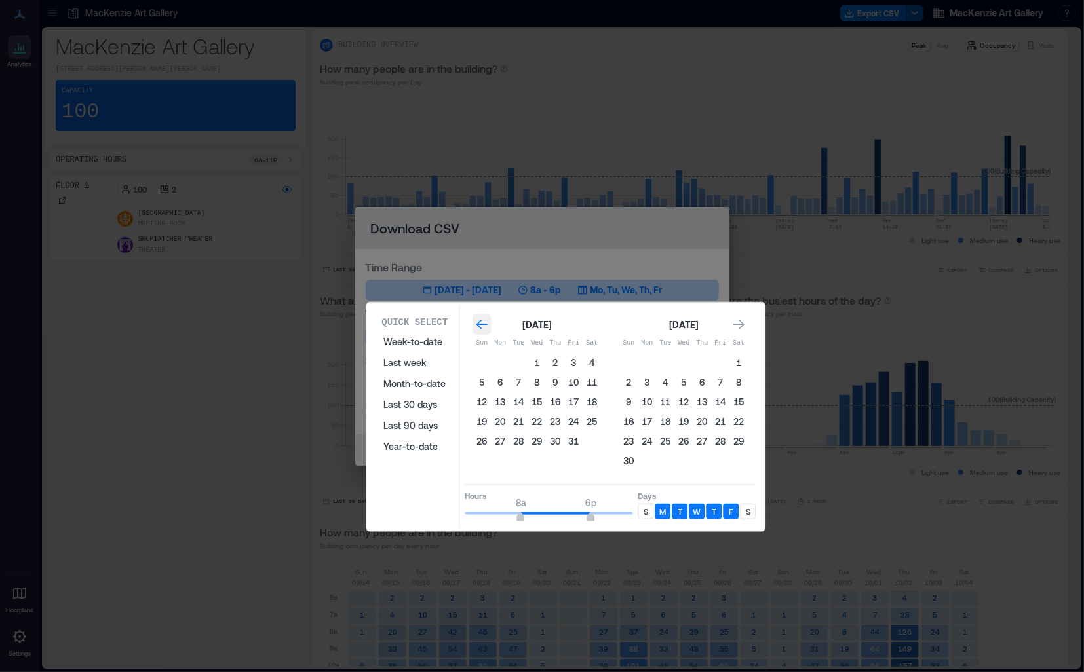
click at [482, 324] on icon "Go to previous month" at bounding box center [481, 325] width 11 height 10
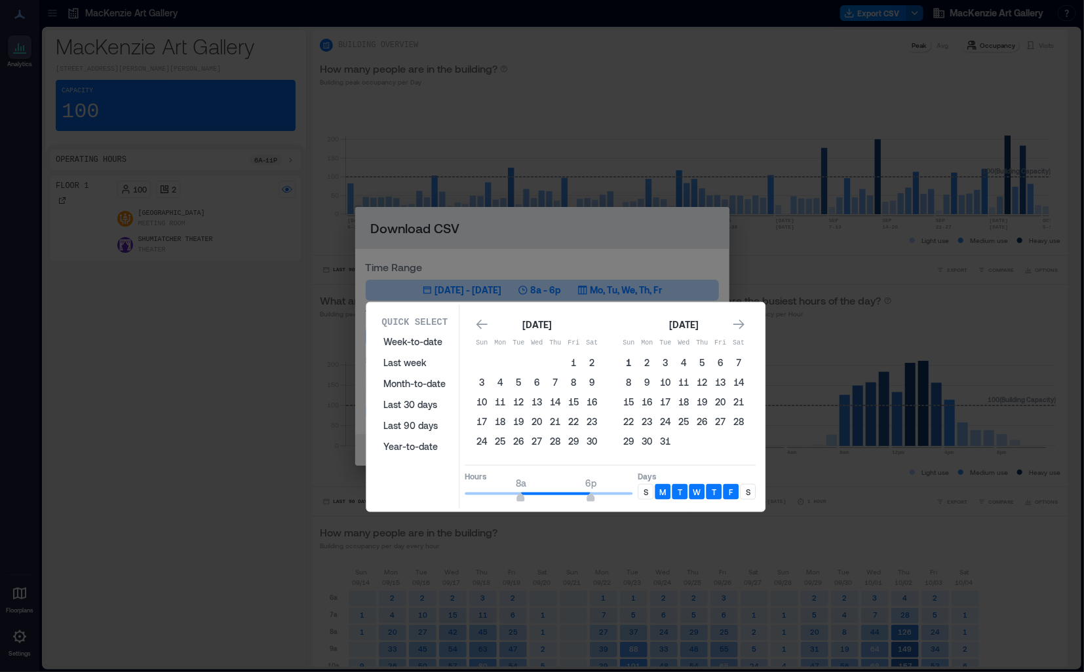
click at [632, 360] on button "1" at bounding box center [628, 363] width 18 height 18
click at [735, 324] on icon "Go to next month" at bounding box center [738, 325] width 11 height 10
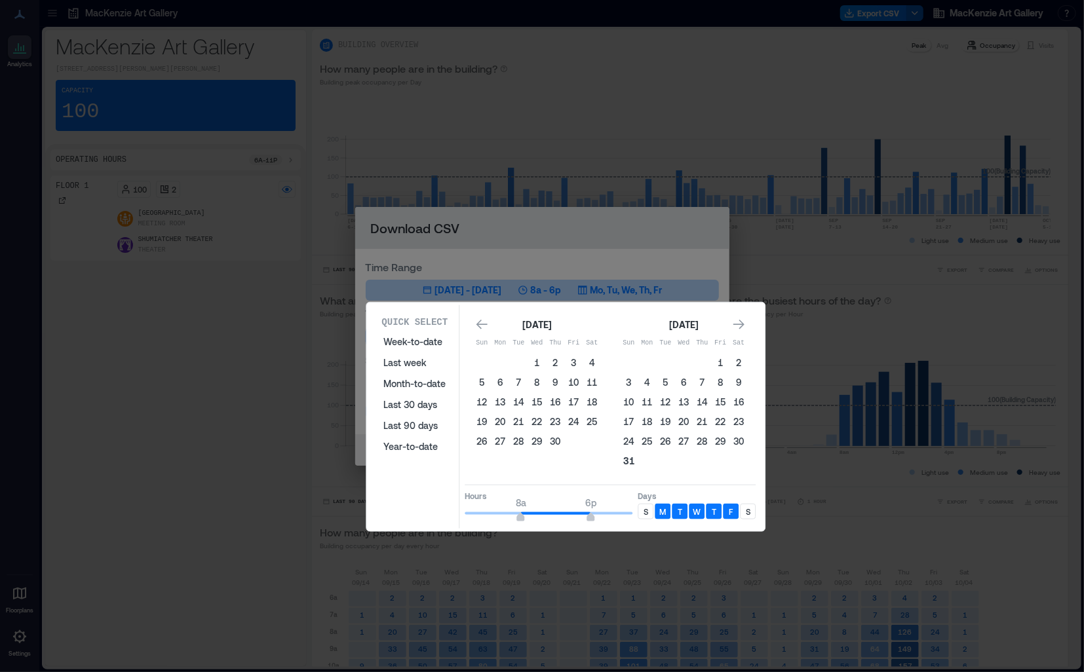
click at [626, 463] on button "31" at bounding box center [628, 461] width 18 height 18
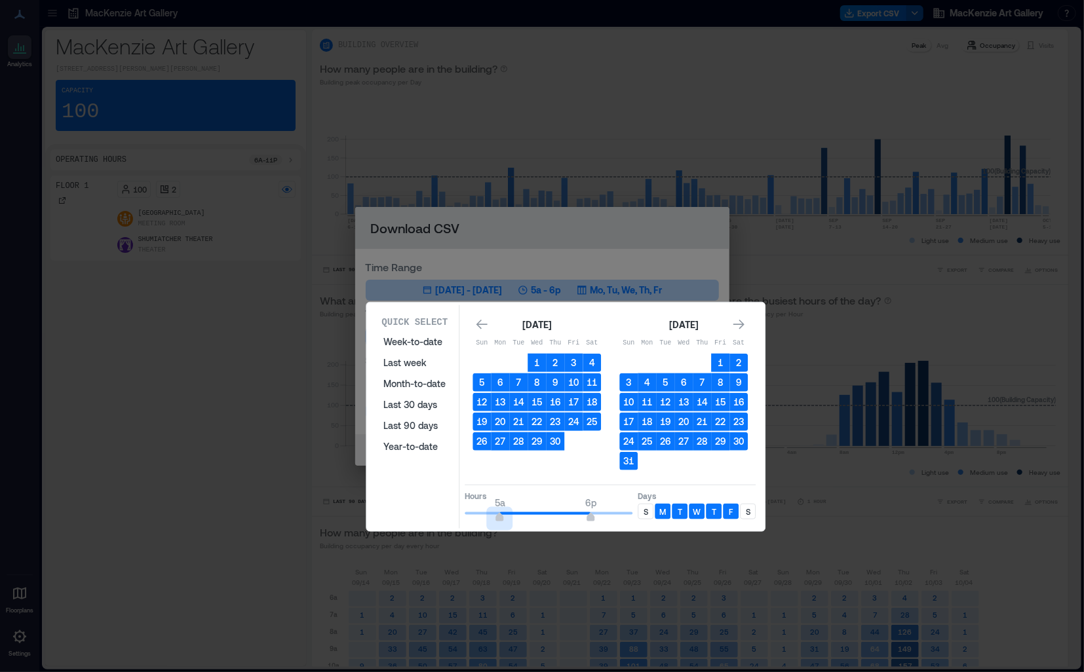
type input "*"
drag, startPoint x: 524, startPoint y: 512, endPoint x: 503, endPoint y: 510, distance: 20.5
click at [503, 510] on span "6a 6p" at bounding box center [549, 514] width 168 height 20
type input "**"
drag, startPoint x: 587, startPoint y: 512, endPoint x: 623, endPoint y: 514, distance: 36.1
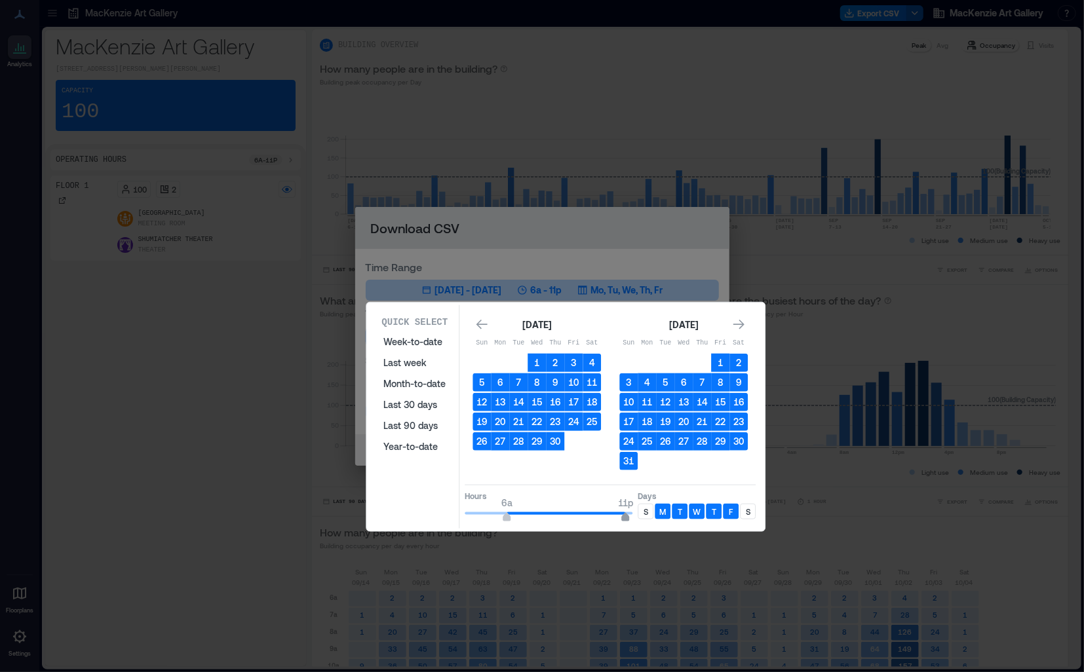
click at [623, 516] on span "11p" at bounding box center [626, 518] width 8 height 5
click at [642, 506] on div "S" at bounding box center [646, 512] width 16 height 16
click at [747, 507] on p "S" at bounding box center [748, 512] width 5 height 10
click at [750, 509] on div "S" at bounding box center [748, 512] width 16 height 16
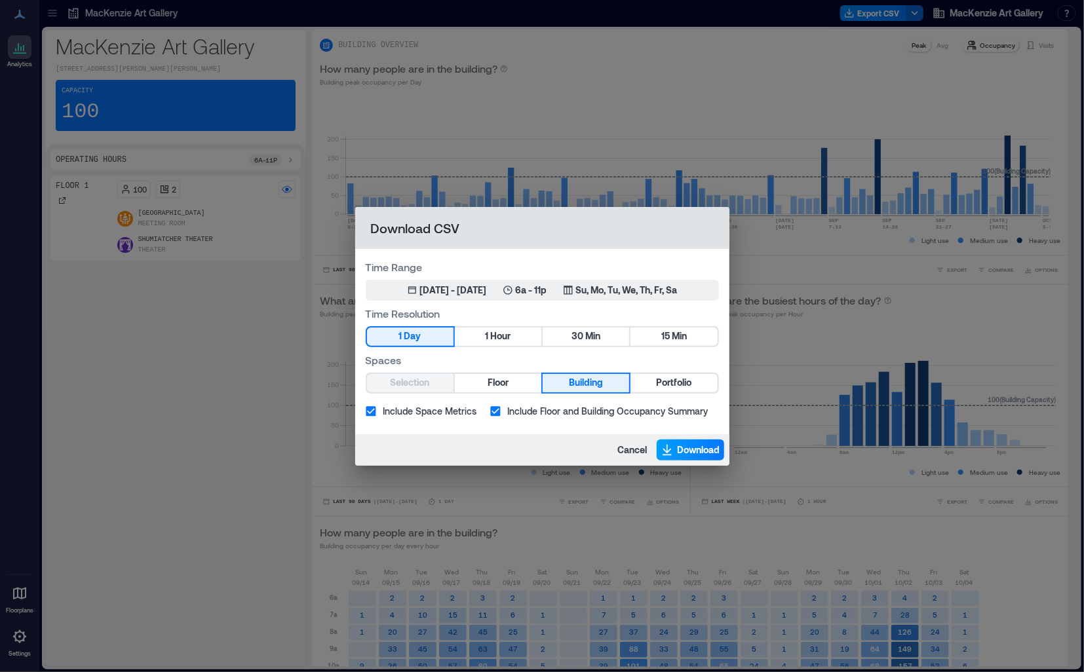
click at [694, 451] on span "Download" at bounding box center [699, 450] width 43 height 13
